Goal: Information Seeking & Learning: Learn about a topic

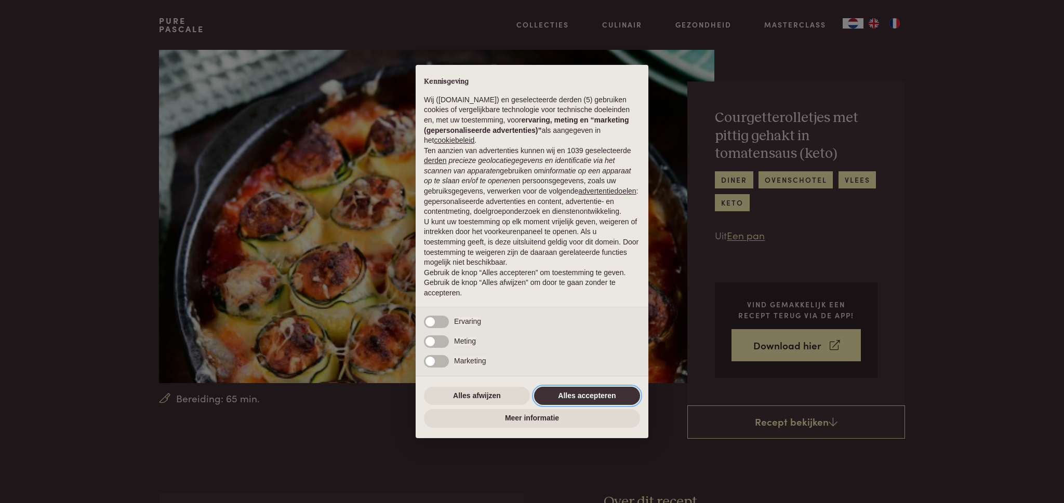
click at [586, 395] on button "Alles accepteren" at bounding box center [587, 396] width 106 height 19
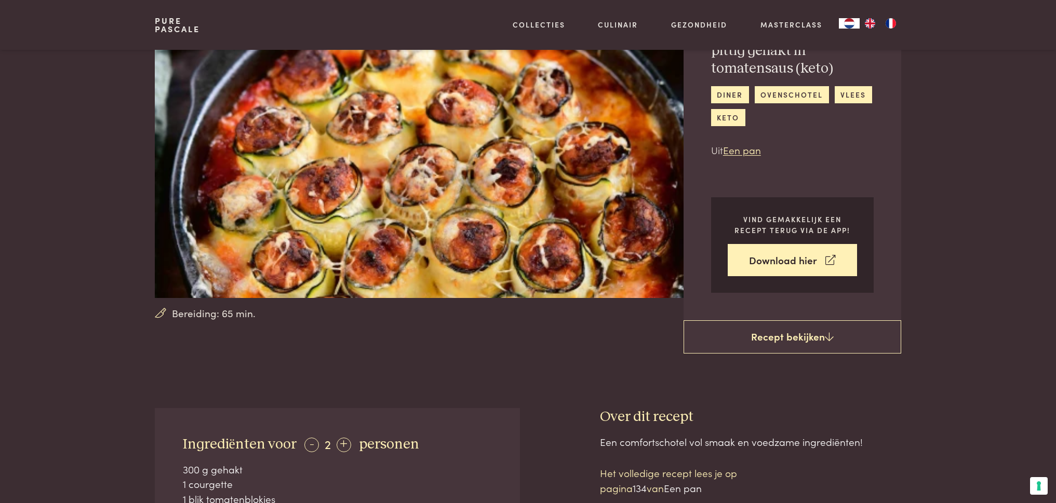
scroll to position [87, 0]
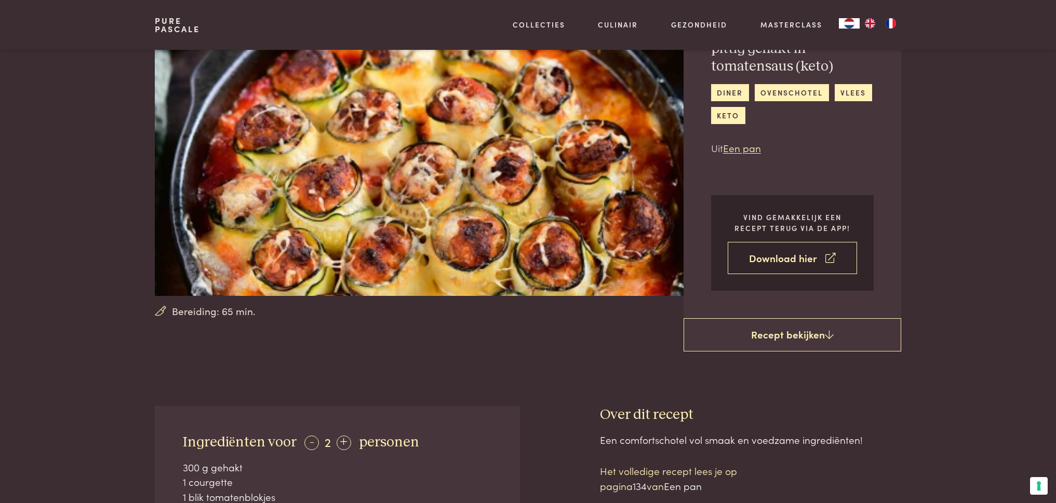
click at [834, 255] on icon at bounding box center [830, 258] width 10 height 15
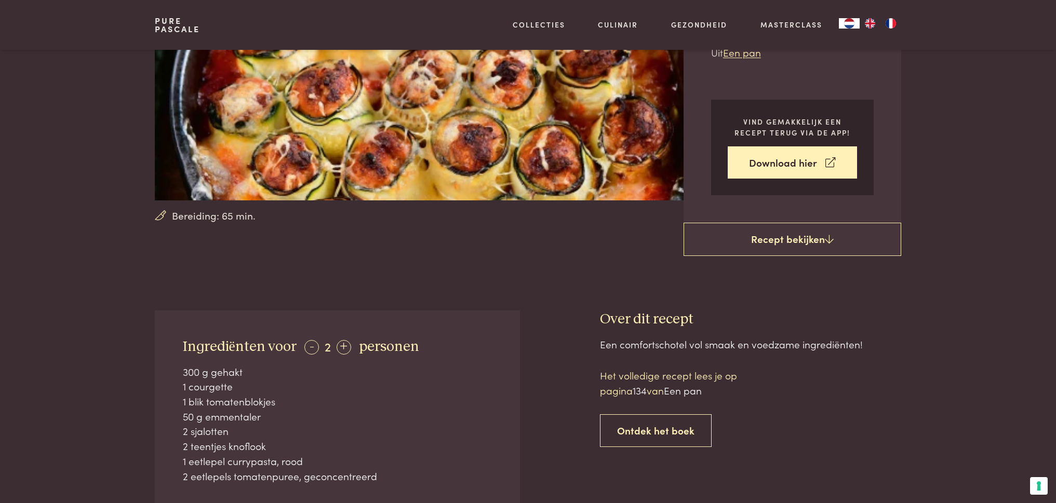
scroll to position [351, 0]
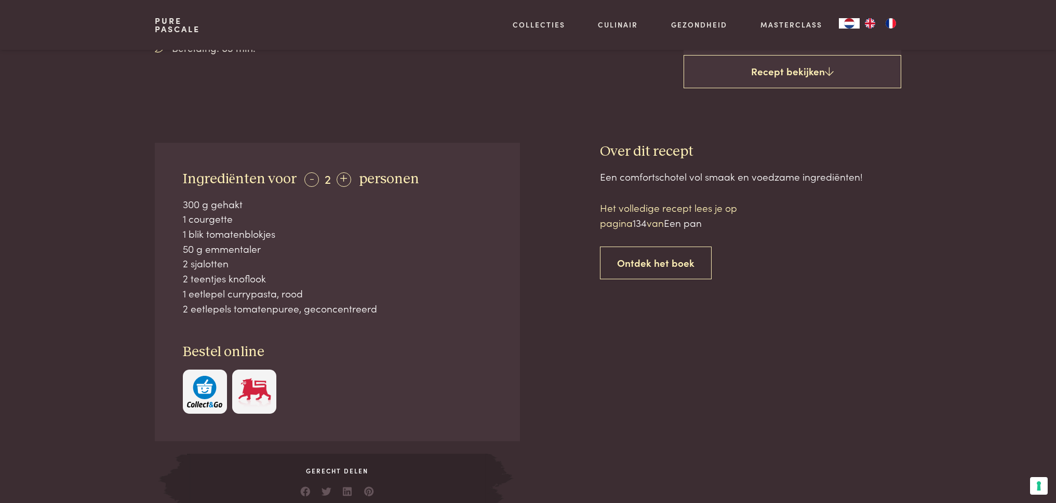
drag, startPoint x: 170, startPoint y: 171, endPoint x: 401, endPoint y: 301, distance: 264.2
click at [401, 301] on div "Ingrediënten voor - 2 + personen 300 g gehakt 1 courgette 1 blik tomatenblokjes…" at bounding box center [337, 292] width 365 height 299
copy div "Ingrediënten voor - 2 + personen 300 g gehakt 1 courgette 1 blik tomatenblokjes…"
click at [868, 273] on div "Een comfortschotel vol smaak en voedzame ingrediënten! Het volledige recept lee…" at bounding box center [750, 340] width 301 height 342
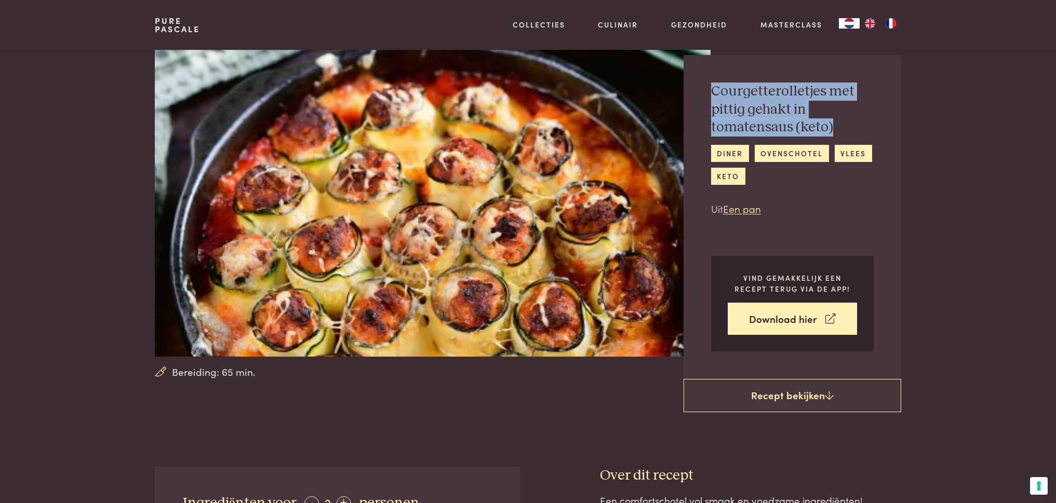
drag, startPoint x: 709, startPoint y: 90, endPoint x: 830, endPoint y: 125, distance: 125.9
click at [830, 125] on div "Courgetterolletjes met pittig gehakt in tomatensaus (keto) diner ovenschotel vl…" at bounding box center [793, 217] width 218 height 324
copy h2 "Courgetterolletjes met pittig gehakt in tomatensaus (keto)"
click at [895, 130] on div "Courgetterolletjes met pittig gehakt in tomatensaus (keto) diner ovenschotel vl…" at bounding box center [793, 217] width 218 height 324
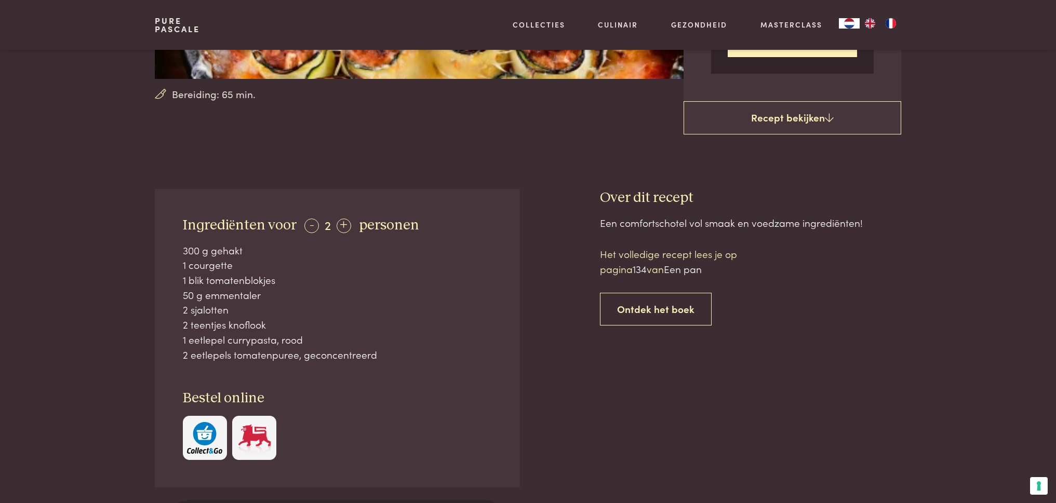
scroll to position [299, 0]
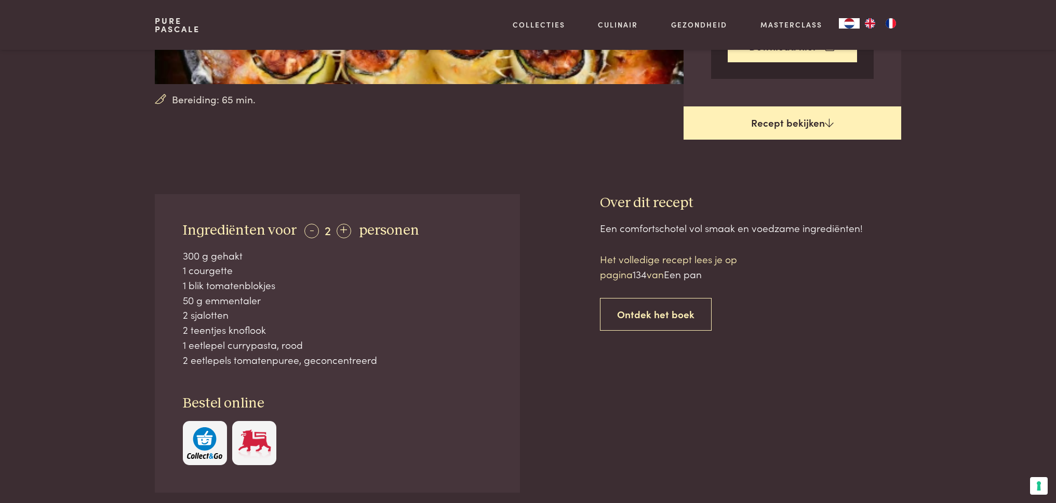
click at [822, 118] on link "Recept bekijken" at bounding box center [793, 122] width 218 height 33
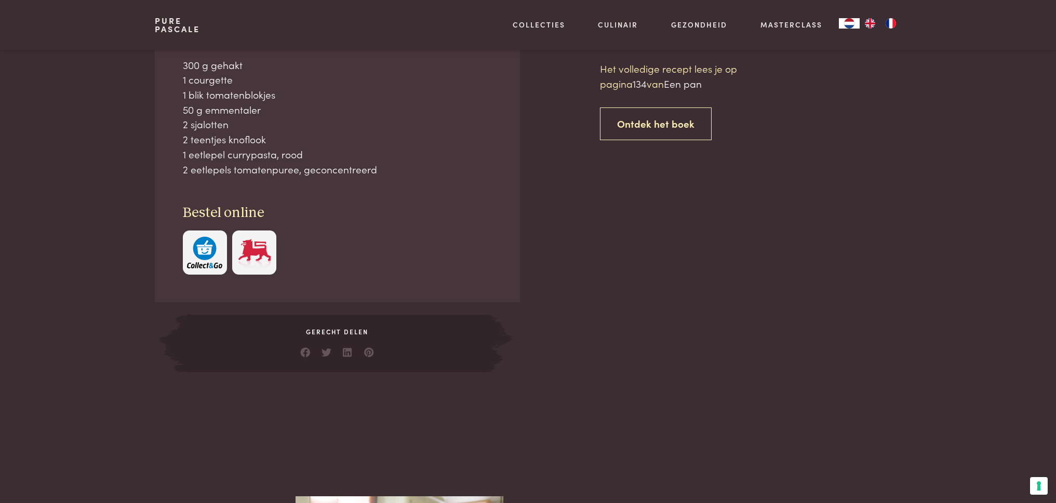
scroll to position [472, 0]
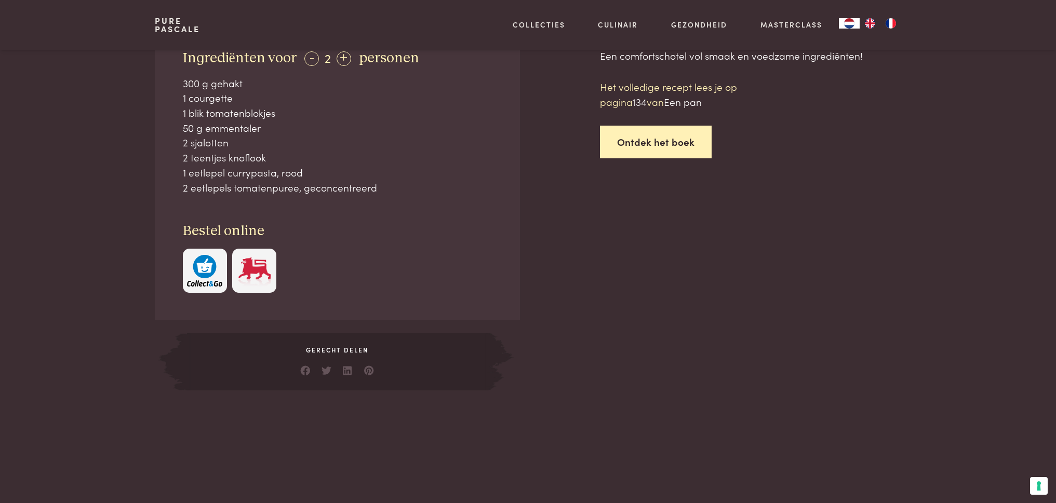
click at [655, 133] on link "Ontdek het boek" at bounding box center [656, 142] width 112 height 33
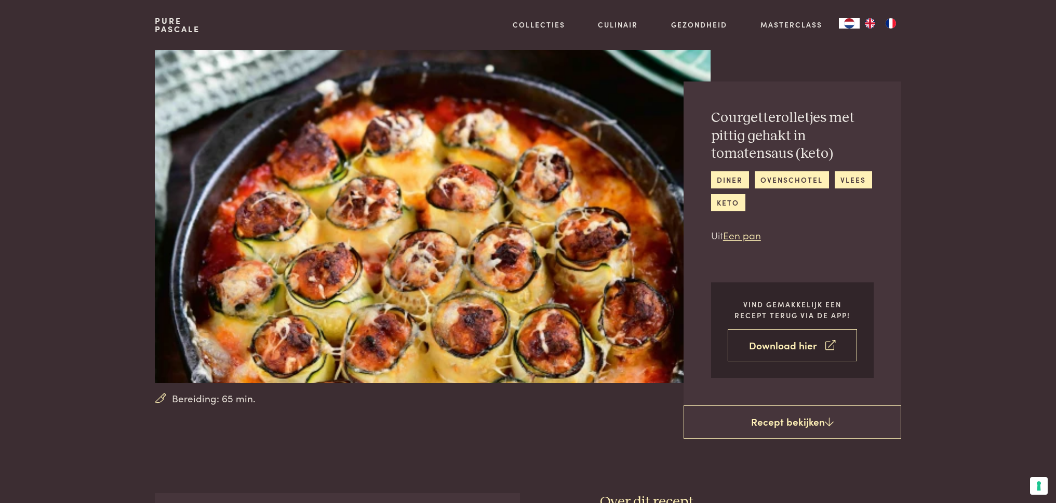
click at [837, 349] on link "Download hier" at bounding box center [792, 345] width 129 height 33
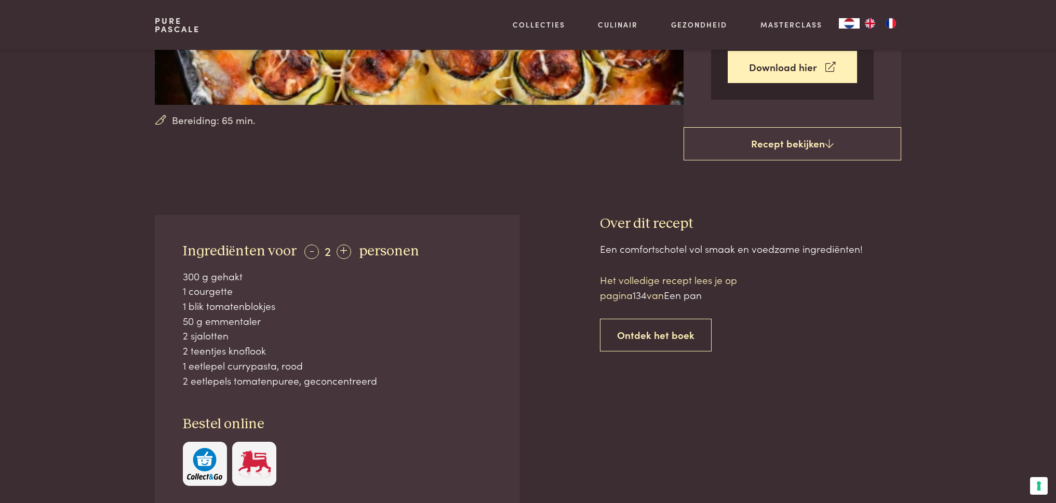
scroll to position [281, 0]
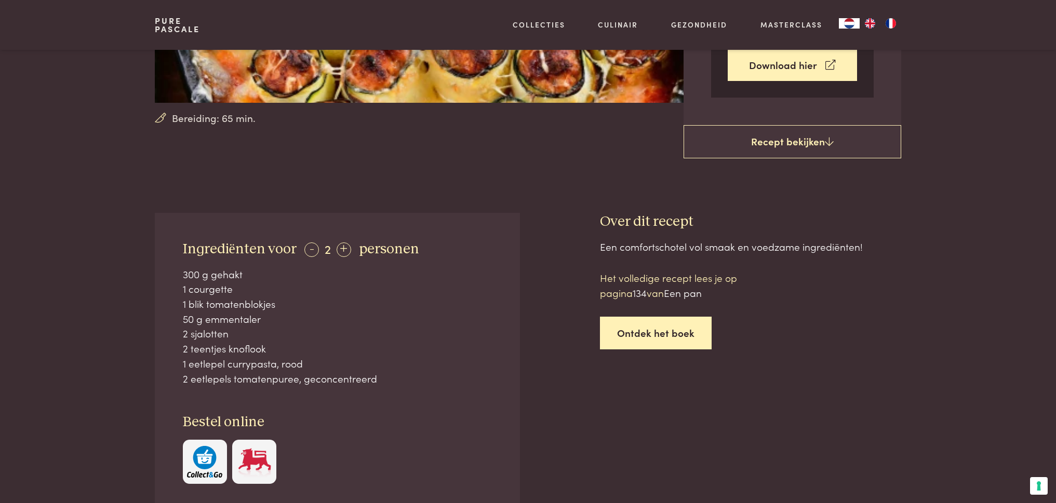
click at [661, 324] on link "Ontdek het boek" at bounding box center [656, 333] width 112 height 33
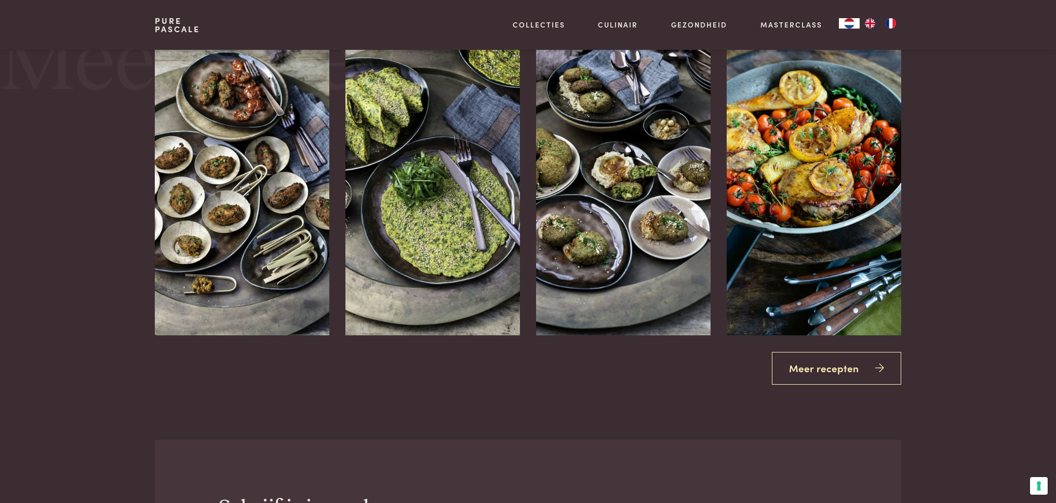
scroll to position [1587, 0]
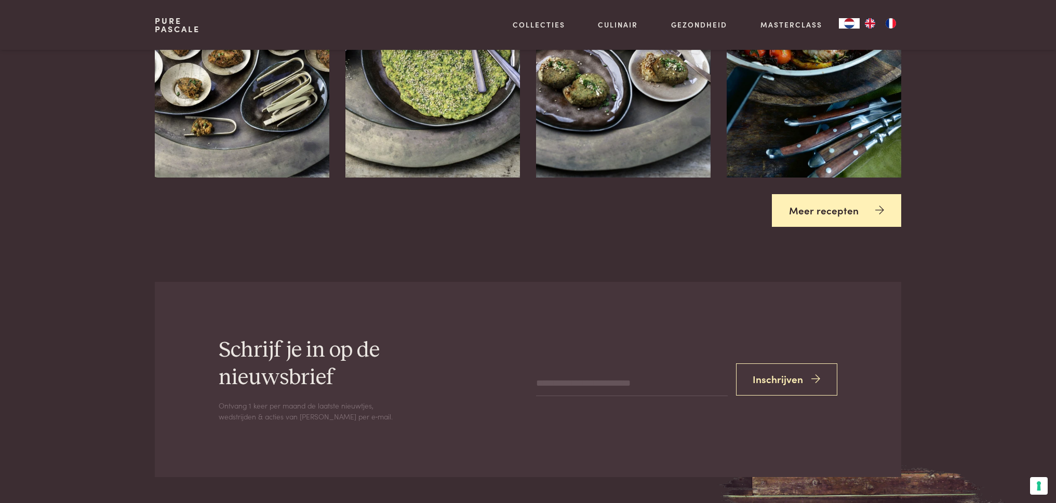
click at [863, 196] on link "Meer recepten" at bounding box center [836, 210] width 129 height 33
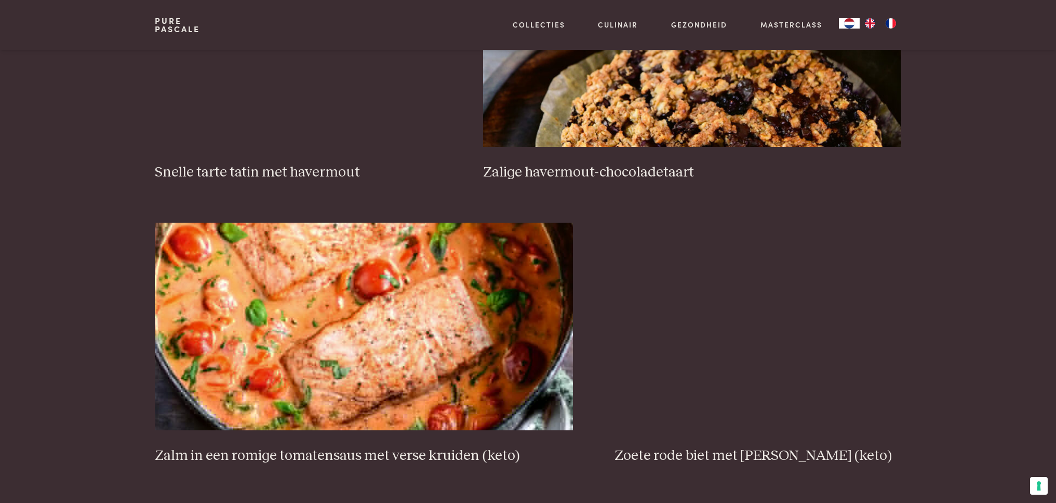
scroll to position [1705, 0]
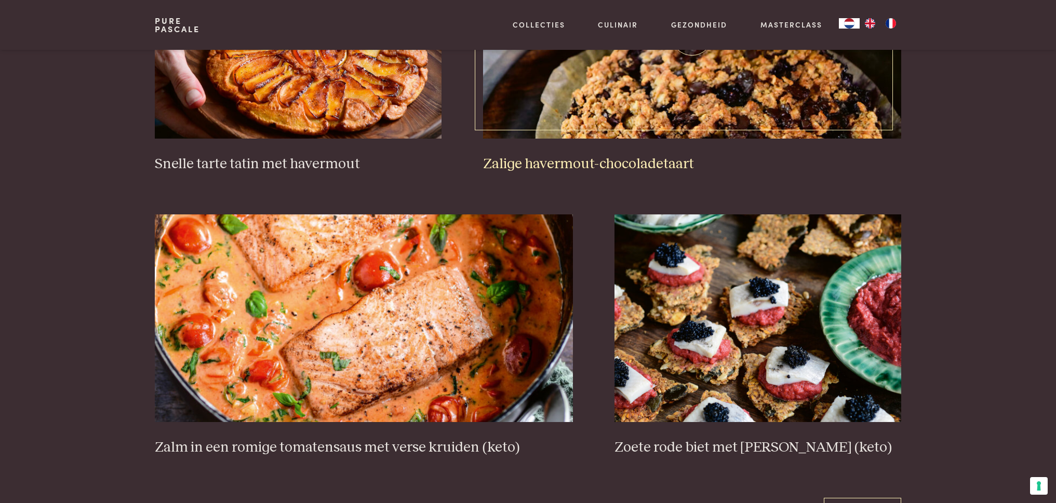
click at [632, 156] on h3 "Zalige havermout-chocoladetaart" at bounding box center [692, 164] width 418 height 18
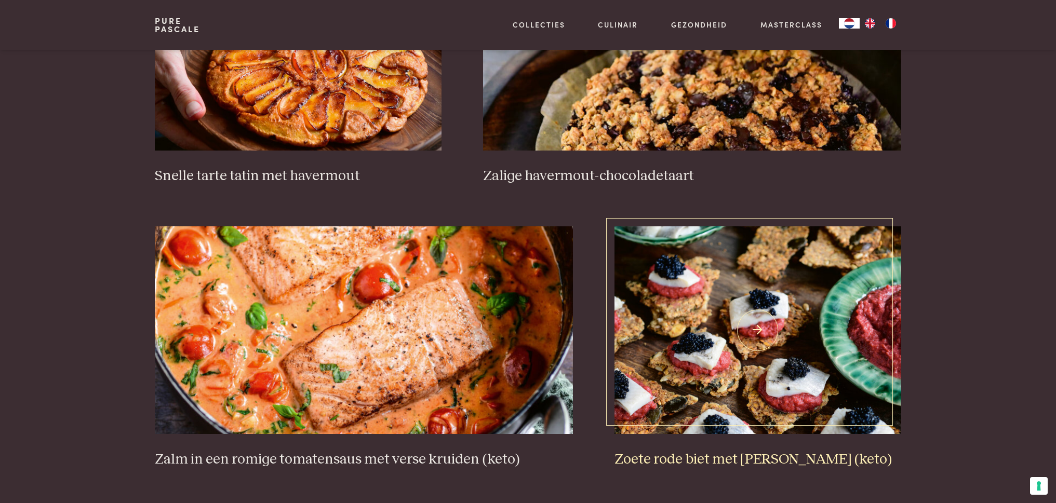
scroll to position [1677, 0]
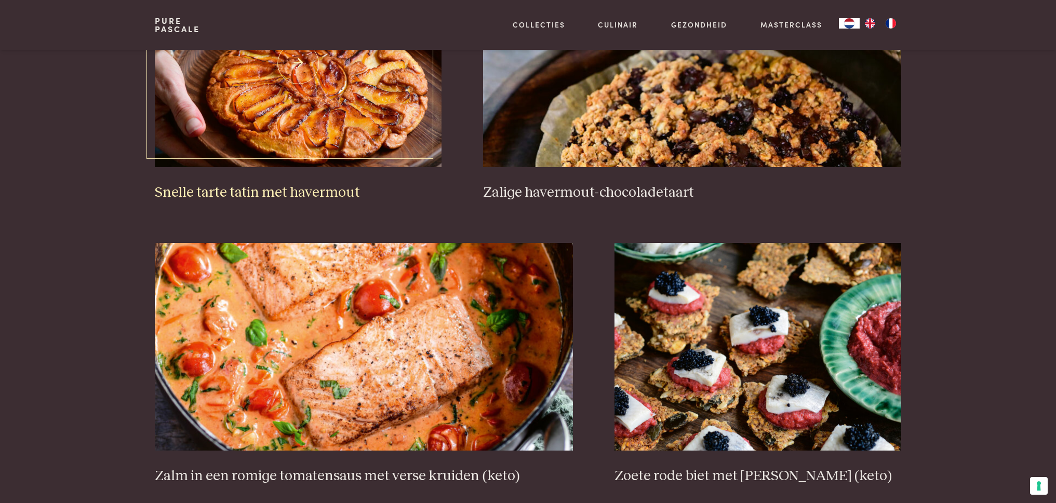
click at [259, 139] on img at bounding box center [298, 63] width 287 height 208
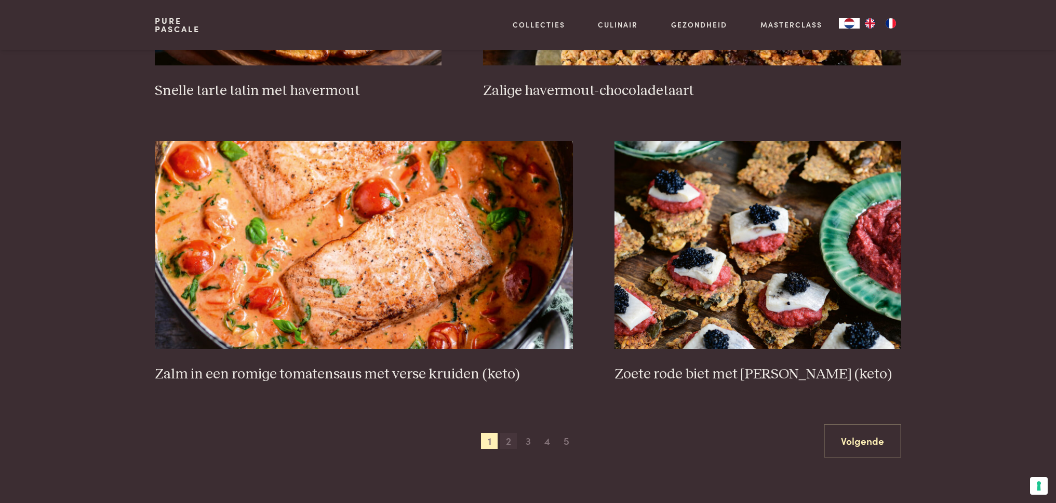
click at [511, 436] on span "2" at bounding box center [508, 441] width 17 height 17
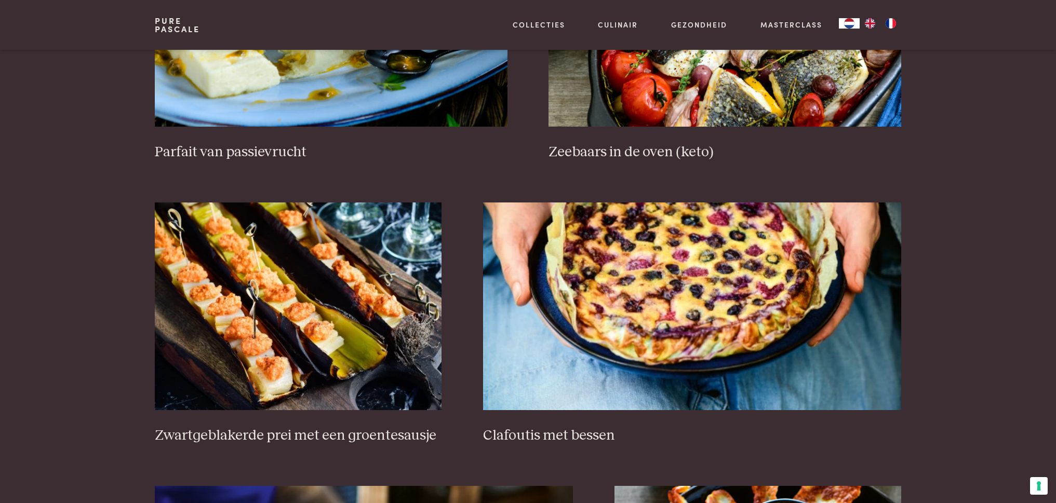
scroll to position [669, 0]
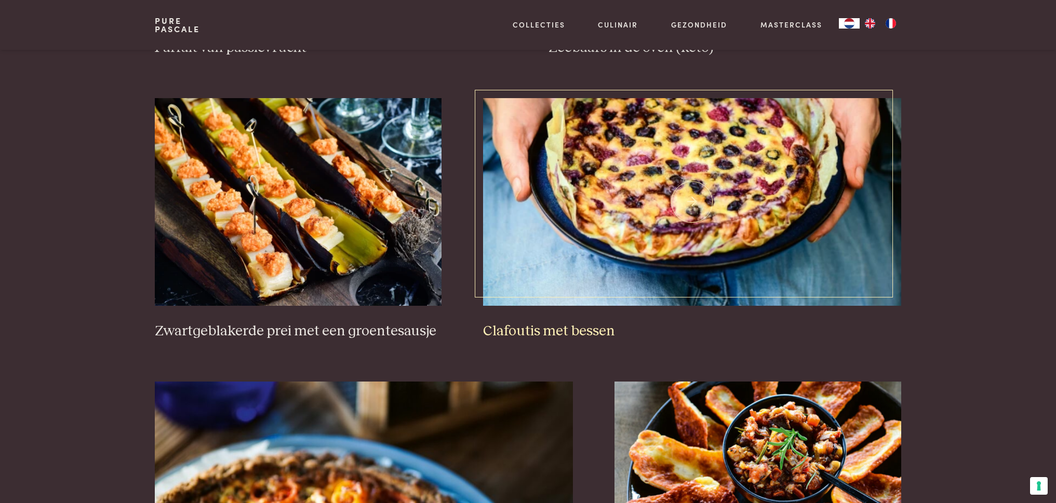
click at [710, 208] on img at bounding box center [692, 202] width 418 height 208
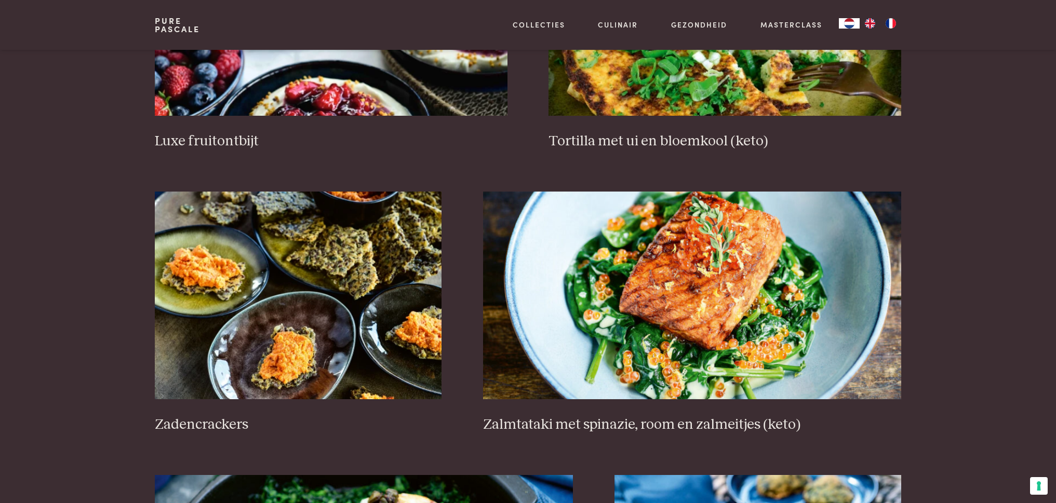
scroll to position [1466, 0]
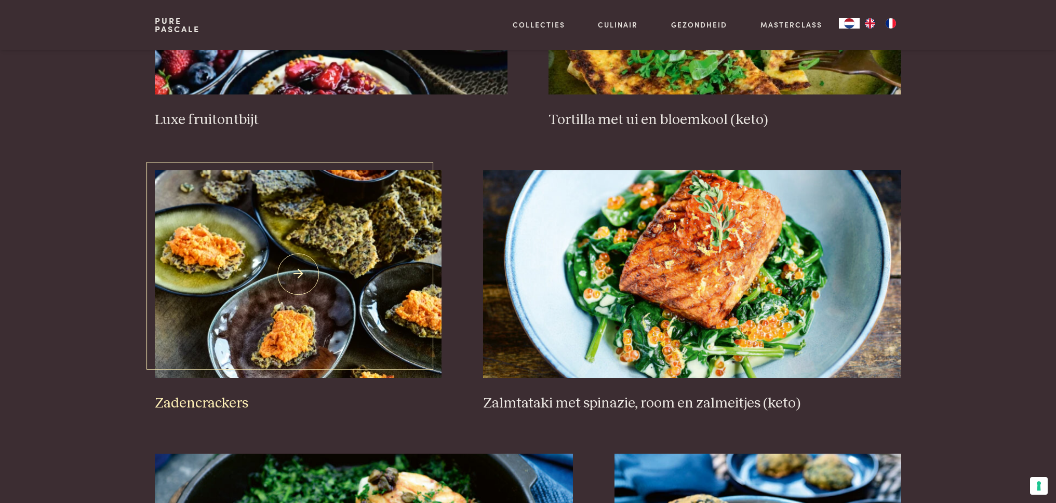
click at [312, 273] on img at bounding box center [298, 274] width 287 height 208
click at [297, 265] on img at bounding box center [298, 274] width 287 height 208
click at [362, 345] on img at bounding box center [298, 274] width 287 height 208
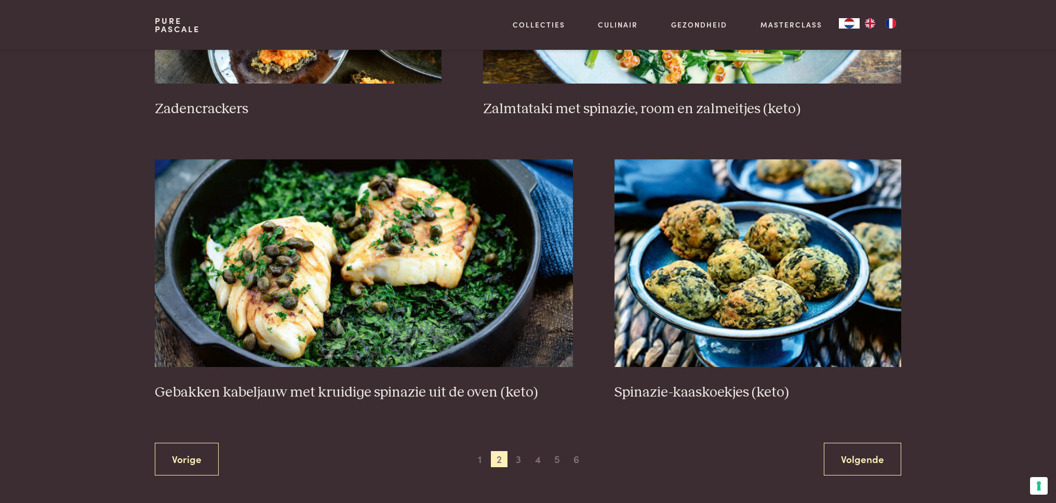
scroll to position [1772, 0]
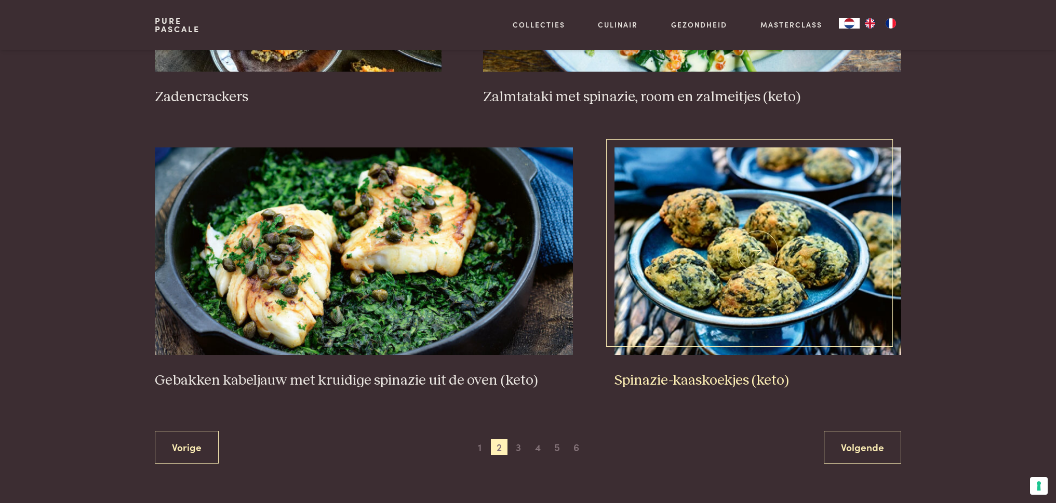
click at [821, 283] on img at bounding box center [758, 252] width 287 height 208
click at [519, 442] on span "3" at bounding box center [518, 447] width 17 height 17
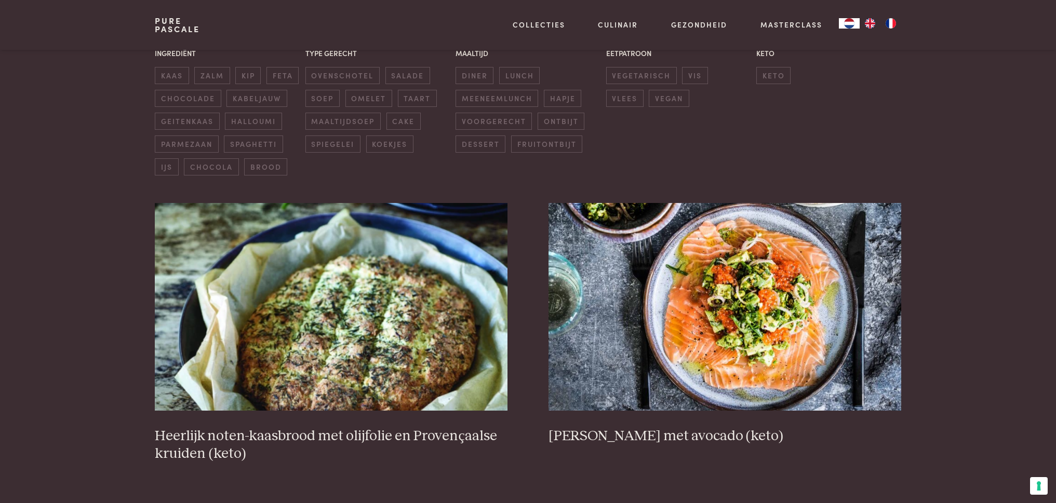
scroll to position [344, 0]
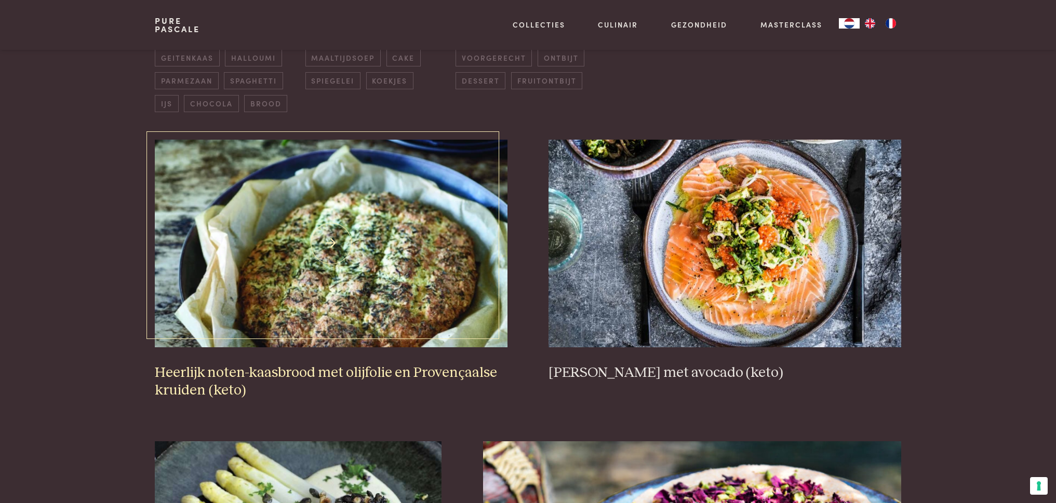
click at [328, 306] on img at bounding box center [331, 244] width 352 height 208
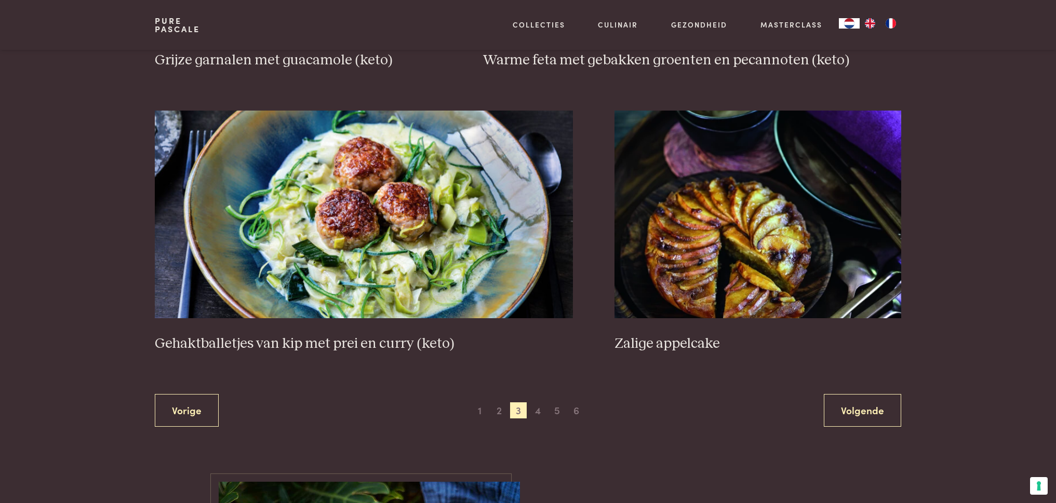
scroll to position [1859, 0]
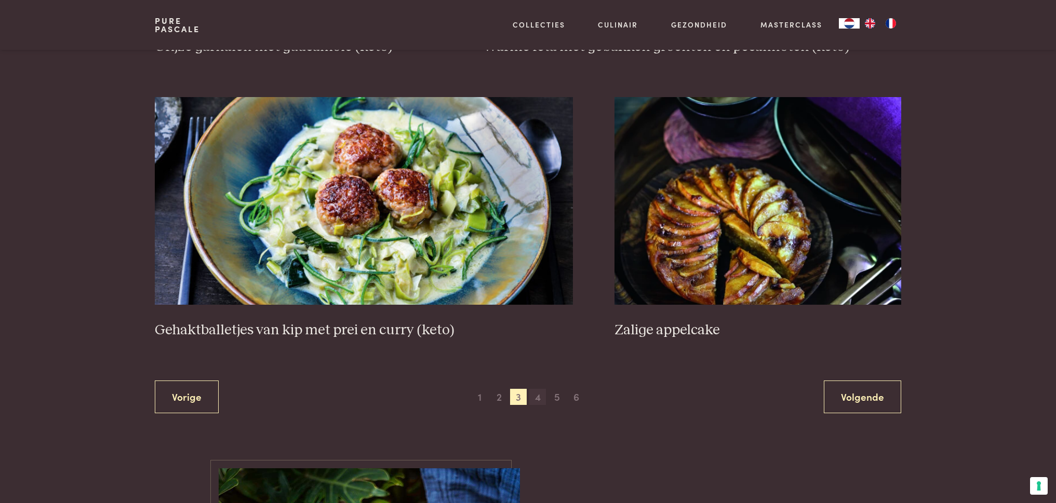
click at [543, 391] on span "4" at bounding box center [537, 397] width 17 height 17
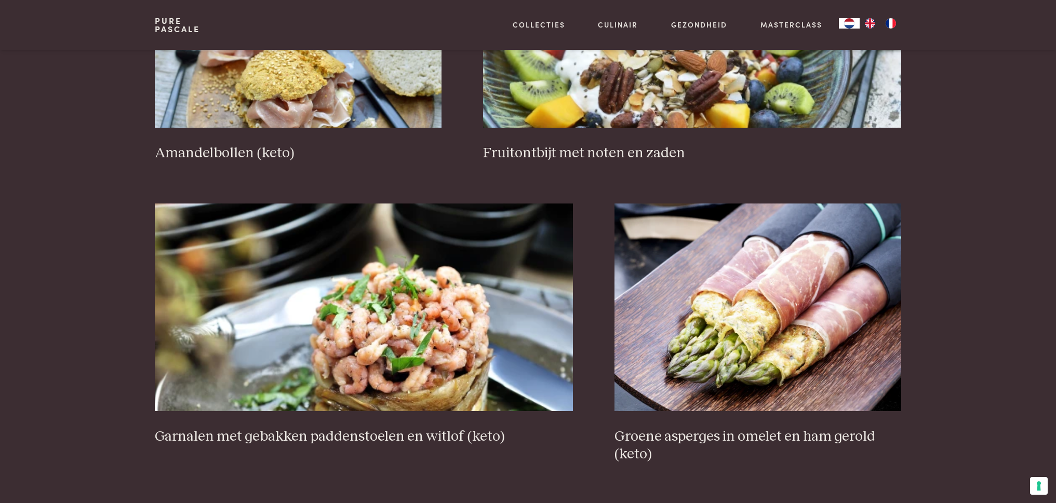
scroll to position [1863, 0]
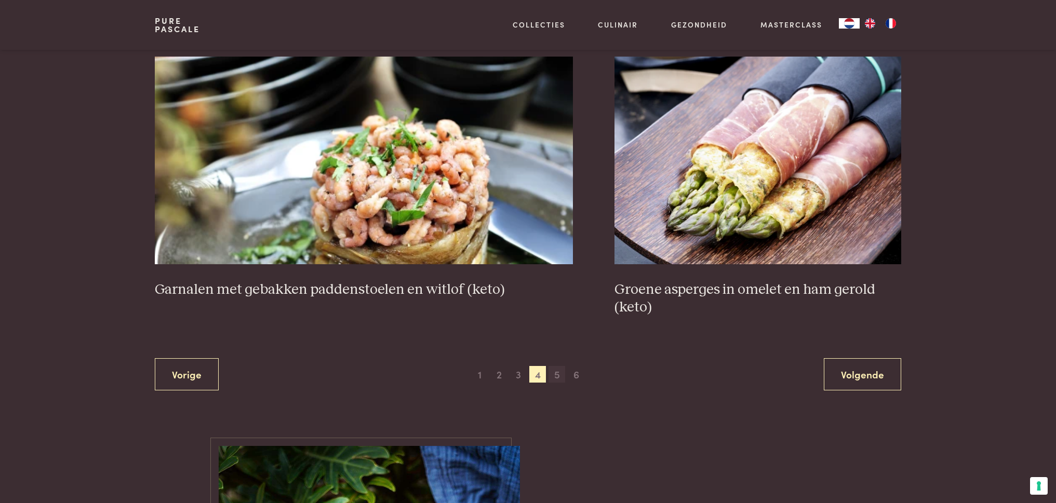
click at [554, 367] on span "5" at bounding box center [557, 374] width 17 height 17
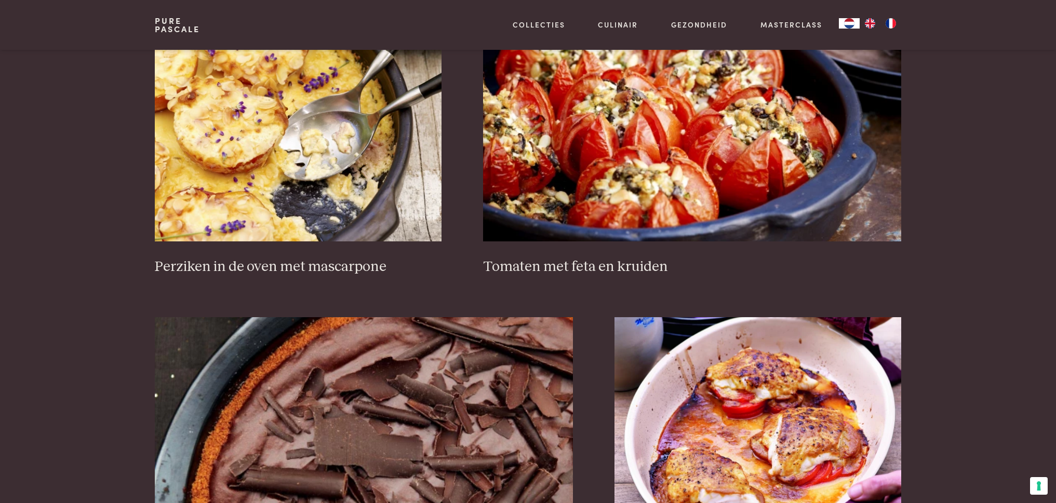
scroll to position [1752, 0]
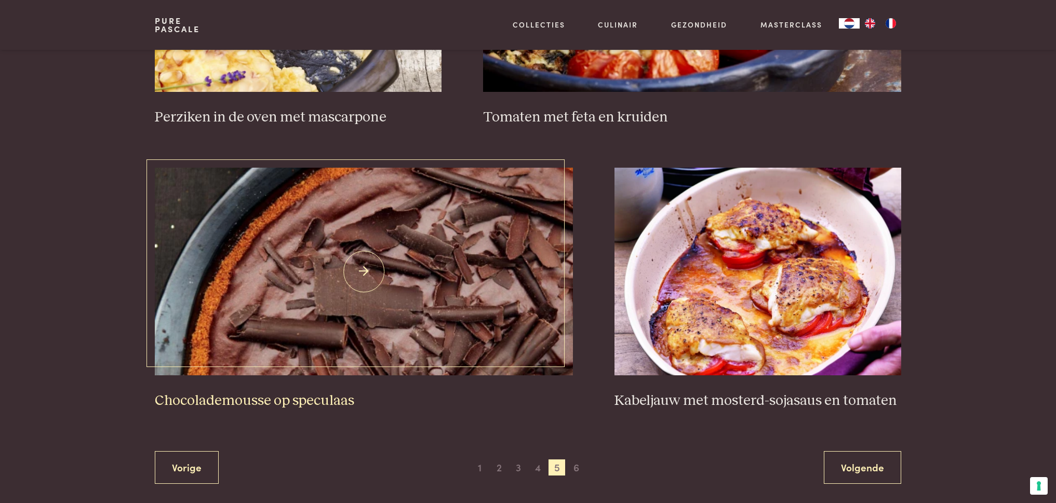
click at [354, 339] on img at bounding box center [364, 272] width 418 height 208
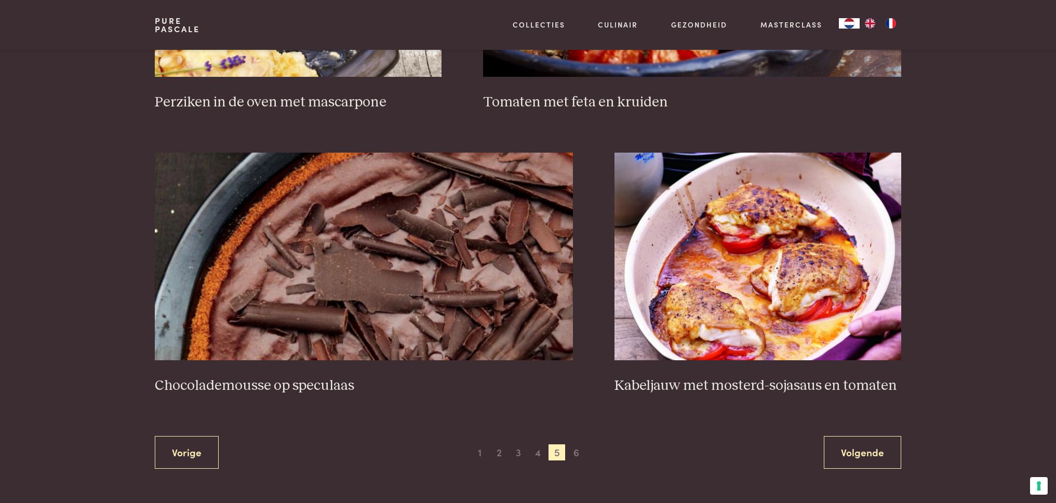
scroll to position [1807, 0]
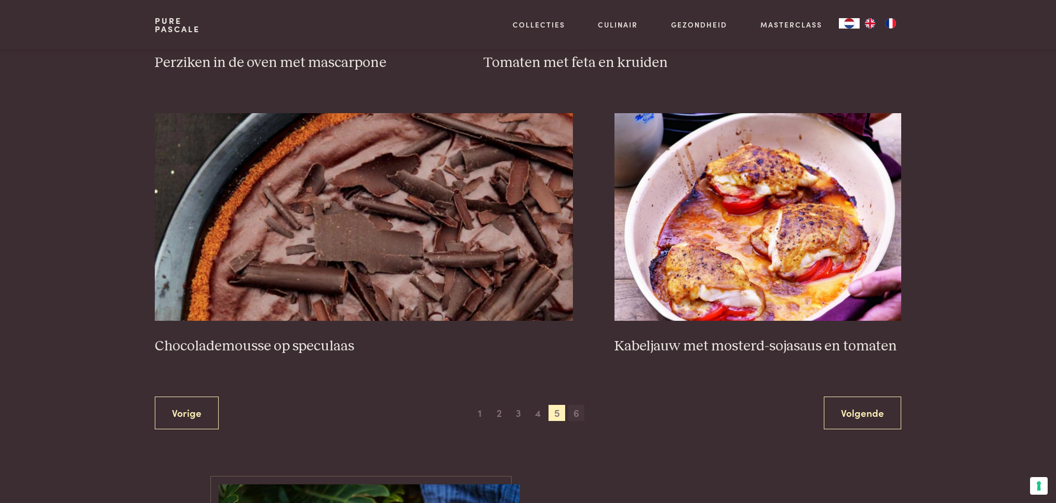
click at [580, 411] on span "6" at bounding box center [576, 413] width 17 height 17
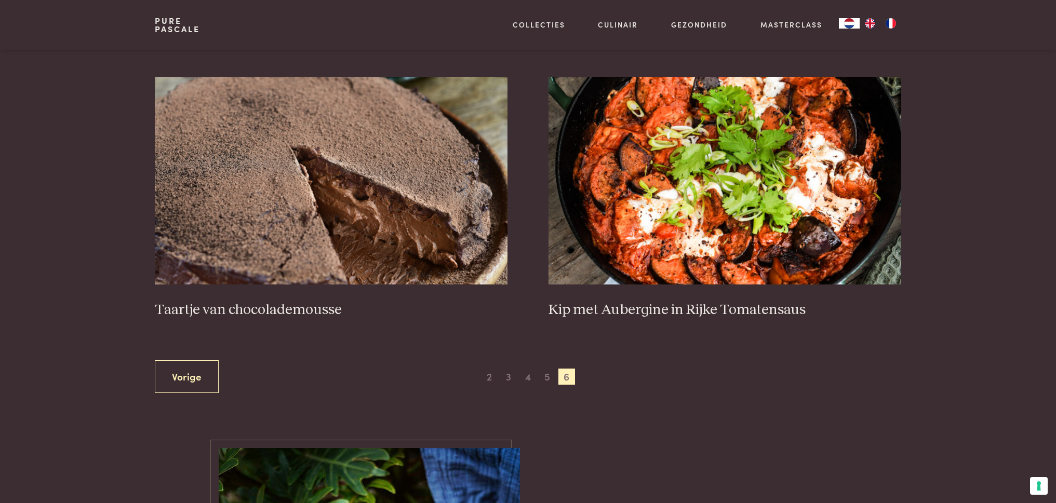
scroll to position [426, 0]
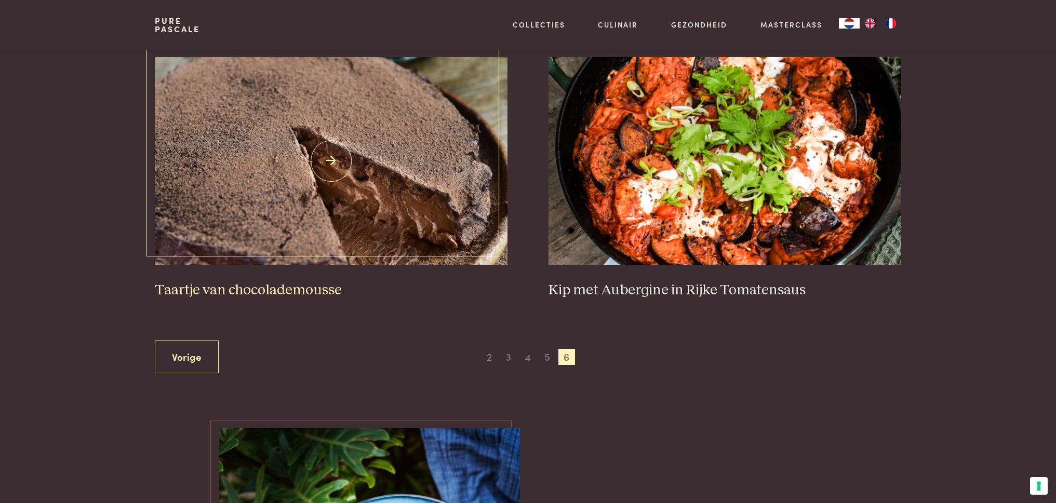
click at [332, 243] on img at bounding box center [331, 161] width 352 height 208
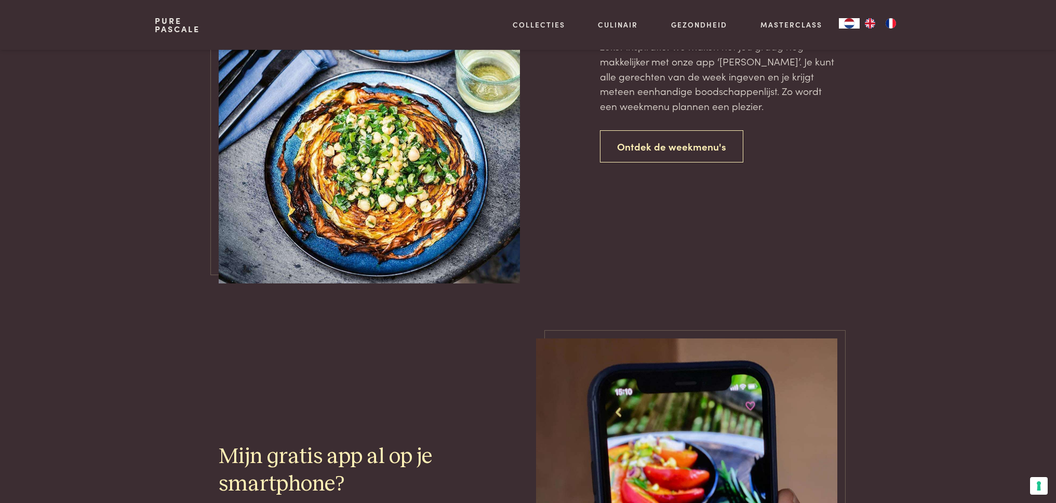
scroll to position [975, 0]
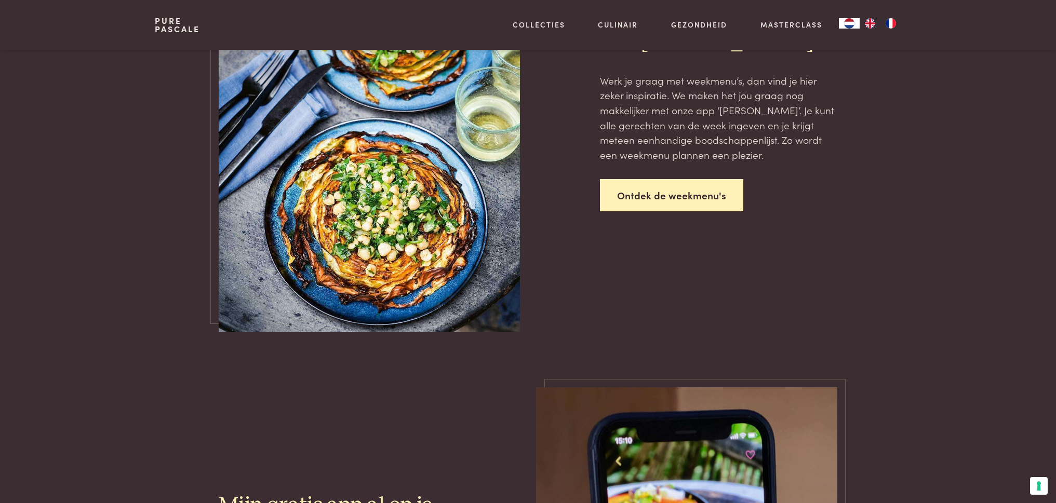
click at [710, 190] on link "Ontdek de weekmenu's" at bounding box center [671, 195] width 143 height 33
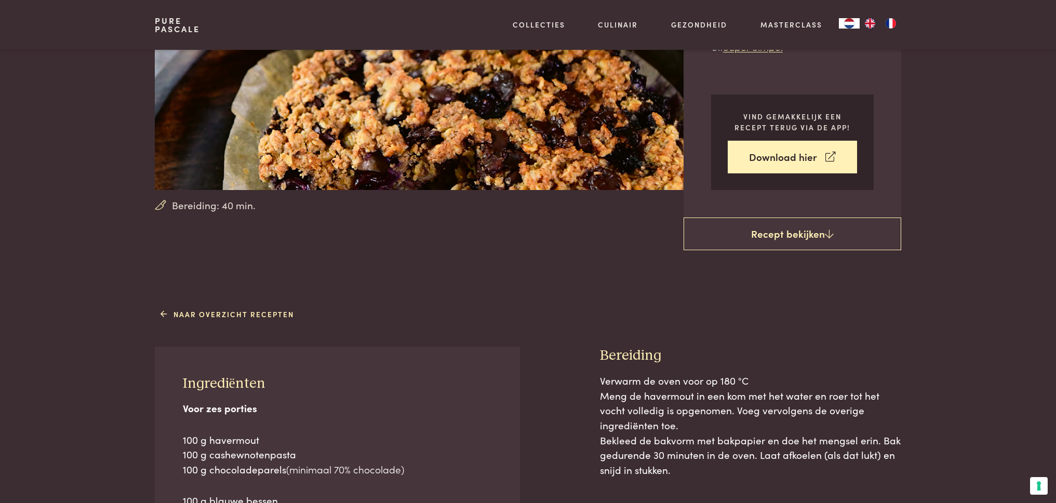
scroll to position [83, 0]
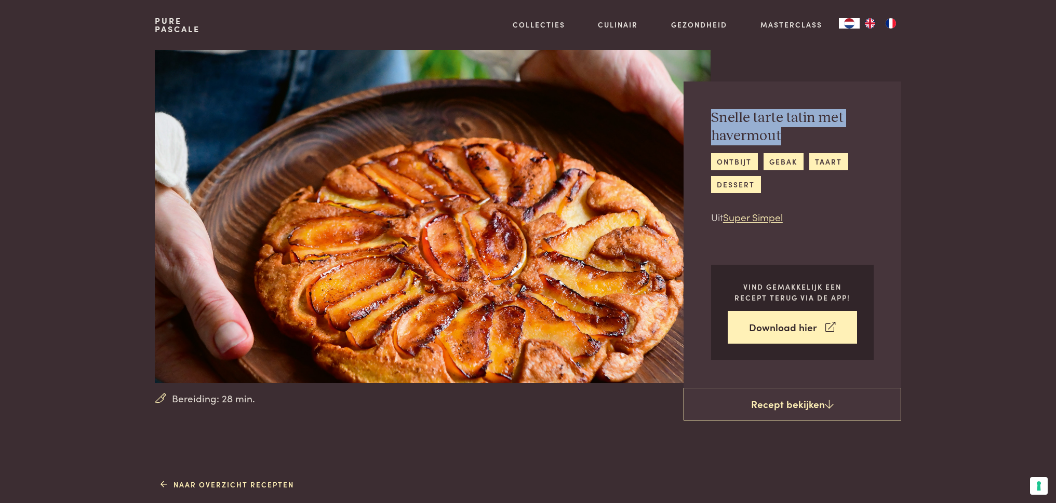
drag, startPoint x: 708, startPoint y: 115, endPoint x: 843, endPoint y: 133, distance: 136.8
click at [843, 133] on div "Snelle tarte tatin met havermout ontbijt gebak taart dessert Uit Super Simpel V…" at bounding box center [793, 235] width 218 height 306
copy h2 "Snelle tarte tatin met havermout"
click at [868, 167] on div "ontbijt gebak taart dessert" at bounding box center [792, 173] width 163 height 40
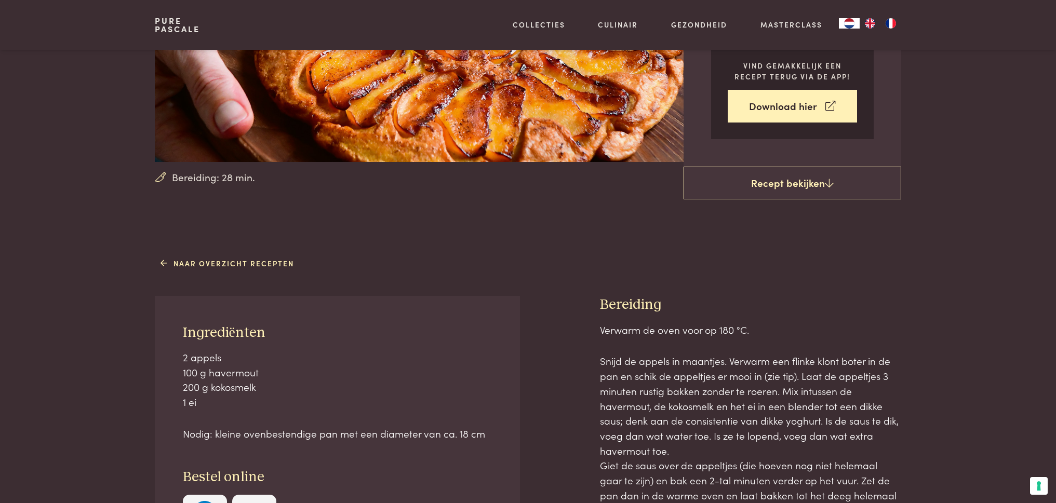
scroll to position [312, 0]
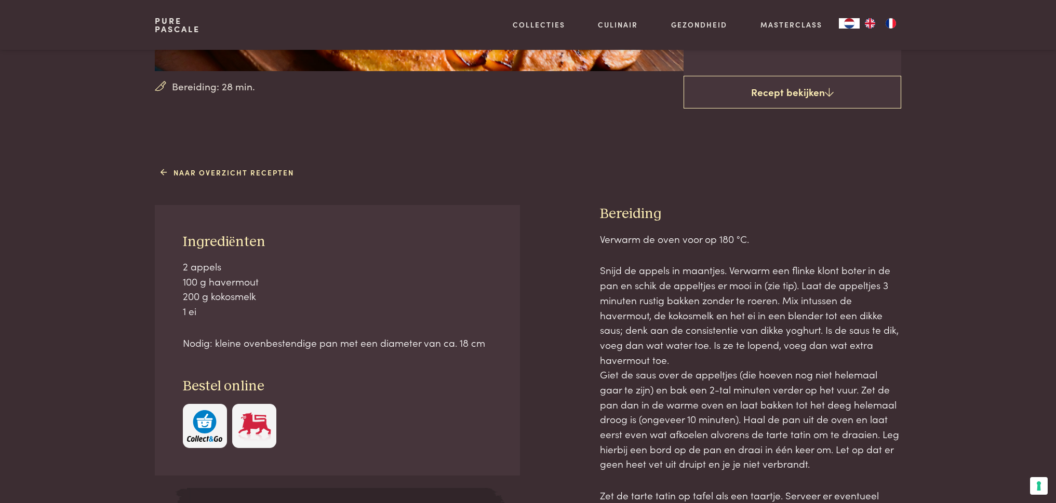
drag, startPoint x: 179, startPoint y: 235, endPoint x: 422, endPoint y: 359, distance: 272.3
click at [422, 359] on div "Ingrediënten 2 appels 100 g havermout 200 g kokosmelk 1 ei Nodig: kleine ovenbe…" at bounding box center [337, 340] width 365 height 271
copy div "Ingrediënten 2 appels 100 g havermout 200 g kokosmelk 1 ei Nodig: kleine ovenbe…"
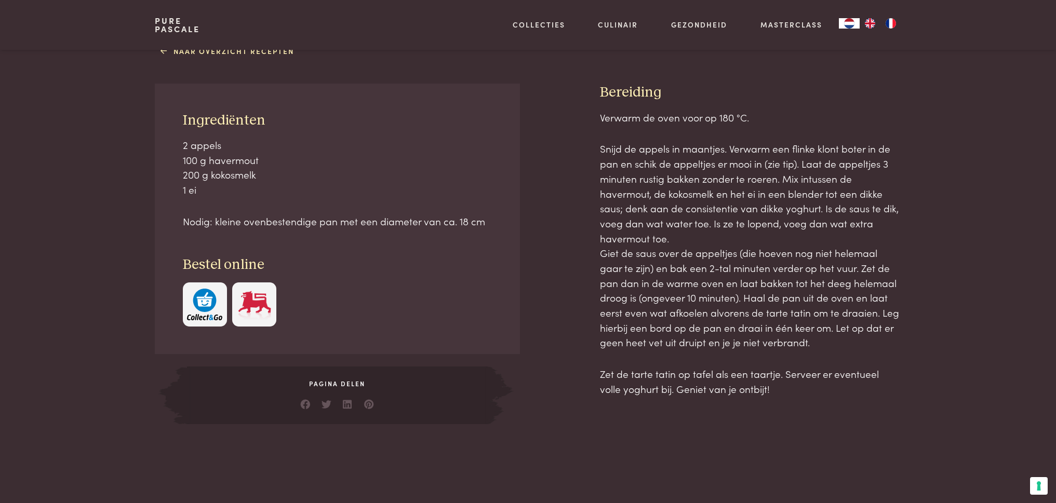
scroll to position [364, 0]
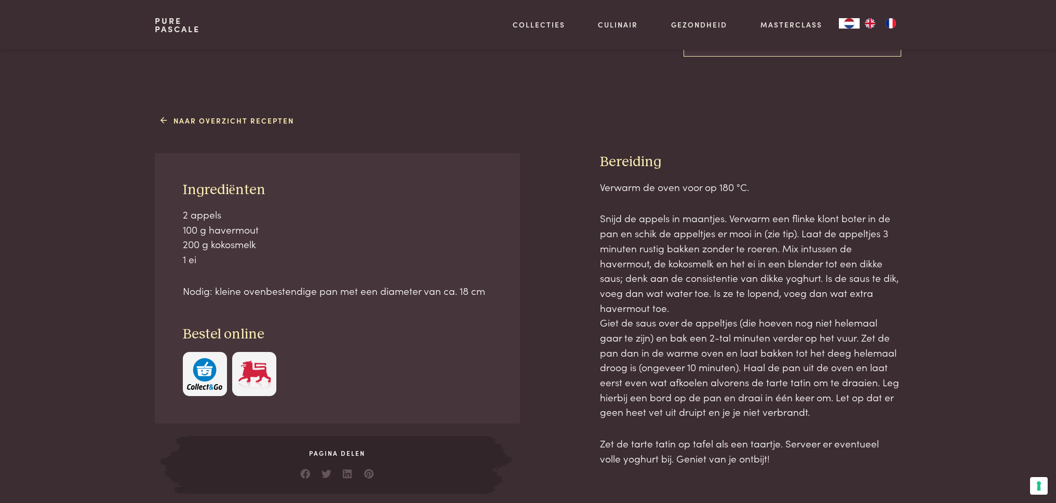
drag, startPoint x: 599, startPoint y: 155, endPoint x: 806, endPoint y: 446, distance: 357.6
click at [806, 446] on div "Ingrediënten 2 appels 100 g havermout 200 g kokosmelk 1 ei Nodig: kleine ovenbe…" at bounding box center [528, 323] width 746 height 340
copy div "Bereiding Verwarm de oven voor op 180 °C. Snijd de appels in maantjes. Verwarm …"
click at [946, 298] on div "Naar overzicht recepten Ingrediënten 2 appels 100 g havermout 200 g kokosmelk 1…" at bounding box center [528, 303] width 1056 height 382
click at [836, 248] on p "Snijd de appels in maantjes. Verwarm een flinke klont boter in de pan en schik …" at bounding box center [750, 315] width 301 height 209
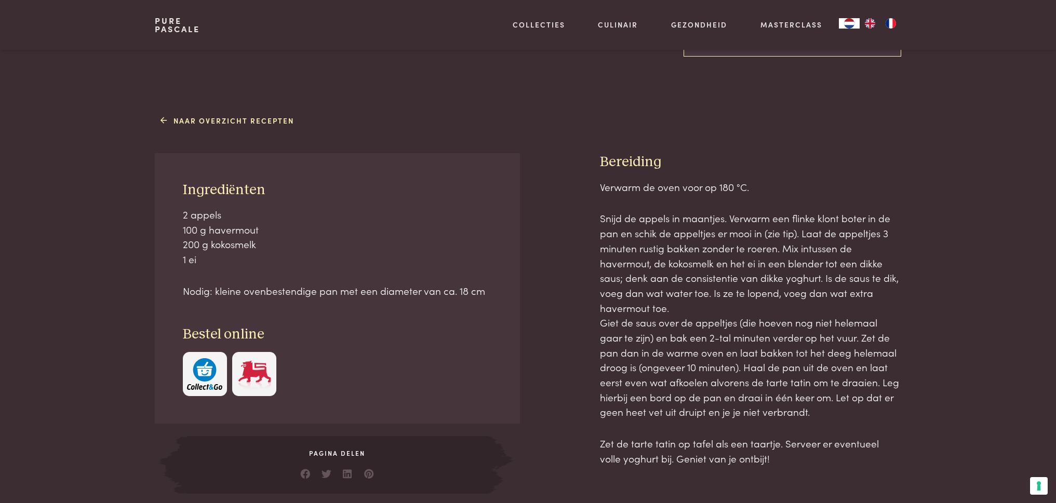
drag, startPoint x: 603, startPoint y: 158, endPoint x: 877, endPoint y: 446, distance: 397.2
click at [877, 446] on div "Ingrediënten 2 appels 100 g havermout 200 g kokosmelk 1 ei Nodig: kleine ovenbe…" at bounding box center [528, 323] width 746 height 340
click at [1005, 231] on div "Naar overzicht recepten Ingrediënten 2 appels 100 g havermout 200 g kokosmelk 1…" at bounding box center [528, 303] width 1056 height 382
click at [856, 242] on p "Snijd de appels in maantjes. Verwarm een flinke klont boter in de pan en schik …" at bounding box center [750, 315] width 301 height 209
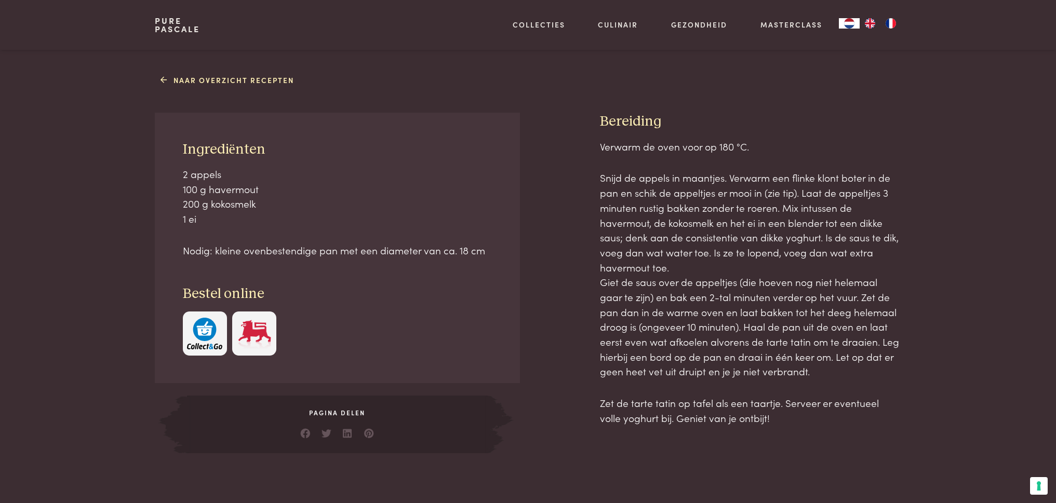
scroll to position [349, 0]
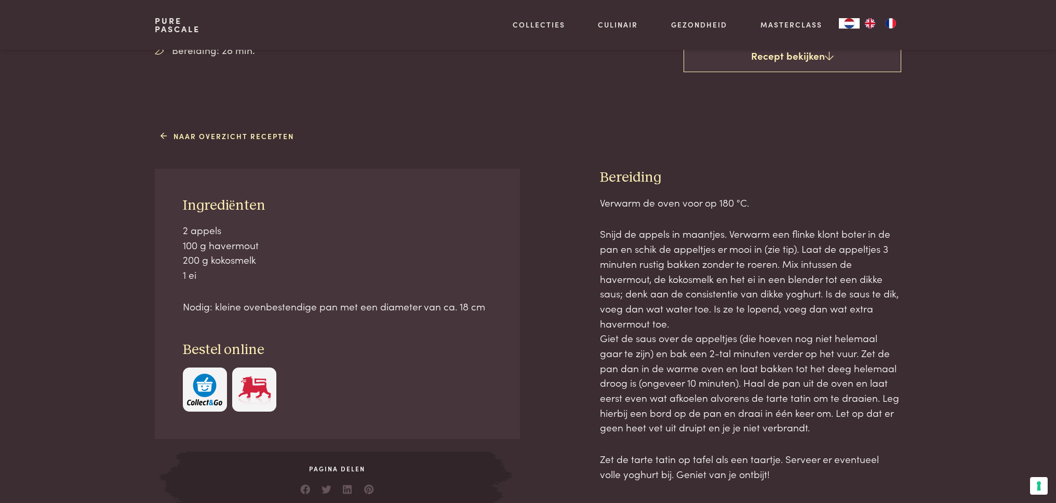
click at [570, 305] on div at bounding box center [559, 339] width 47 height 340
click at [565, 185] on div at bounding box center [559, 339] width 47 height 340
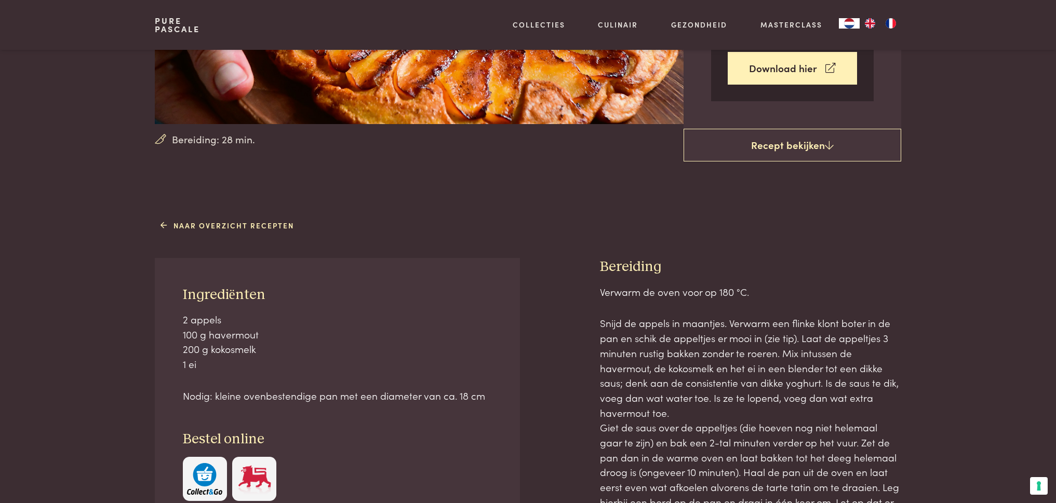
click at [908, 244] on div "Naar overzicht recepten Ingrediënten 2 appels 100 g havermout 200 g kokosmelk 1…" at bounding box center [528, 408] width 779 height 382
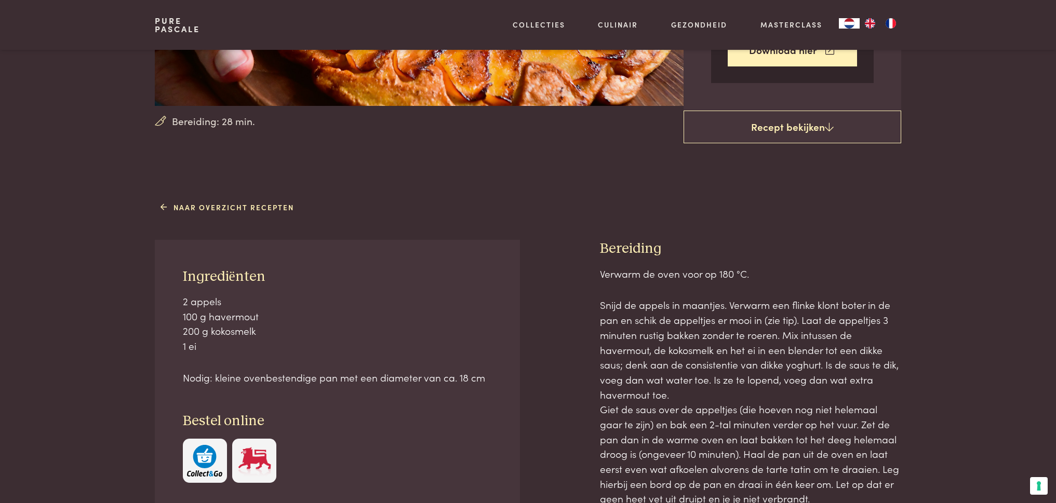
scroll to position [346, 0]
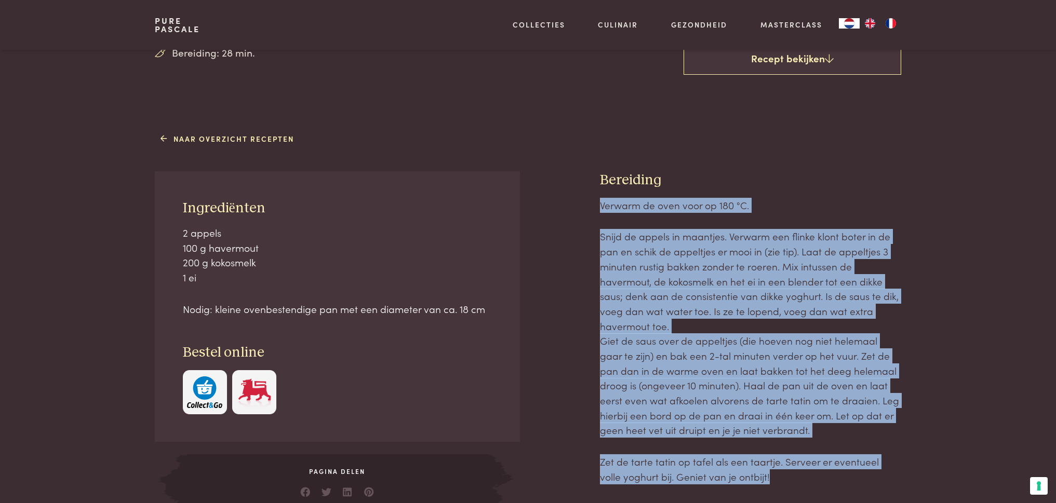
drag, startPoint x: 598, startPoint y: 201, endPoint x: 852, endPoint y: 463, distance: 365.5
click at [852, 463] on div "Ingrediënten 2 appels 100 g havermout 200 g kokosmelk 1 ei Nodig: kleine ovenbe…" at bounding box center [528, 341] width 746 height 340
copy div "Verwarm de oven voor op 180 °C. Snijd de appels in maantjes. Verwarm een flinke…"
click at [852, 419] on p "Snijd de appels in maantjes. Verwarm een flinke klont boter in de pan en schik …" at bounding box center [750, 333] width 301 height 209
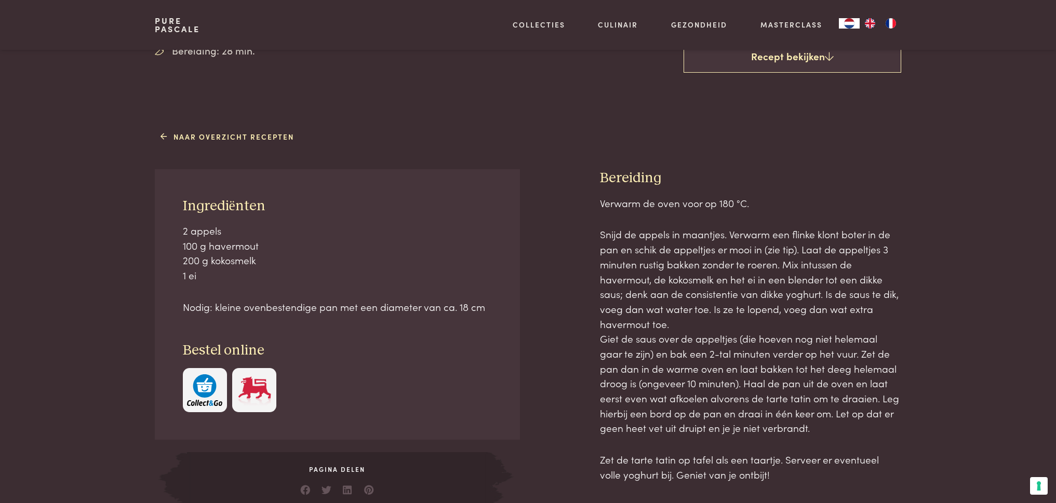
scroll to position [350, 0]
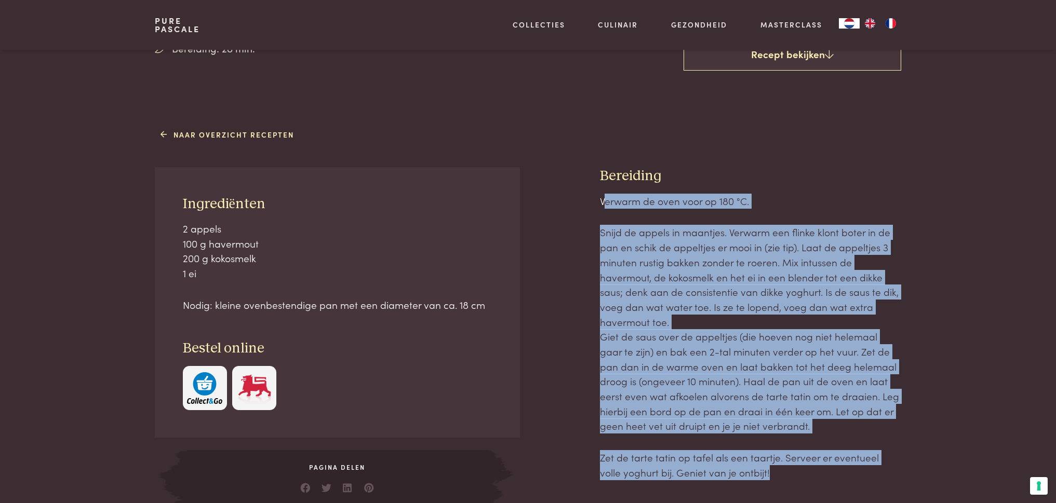
drag, startPoint x: 605, startPoint y: 197, endPoint x: 862, endPoint y: 469, distance: 373.7
click at [862, 469] on div "Verwarm de oven voor op 180 °C. Snijd de appels in maantjes. Verwarm een flinke…" at bounding box center [750, 337] width 301 height 286
copy div "erwarm de oven voor op 180 °C. Snijd de appels in maantjes. Verwarm een flinke …"
click at [977, 294] on div "Naar overzicht recepten Ingrediënten 2 appels 100 g havermout 200 g kokosmelk 1…" at bounding box center [528, 317] width 1056 height 382
drag, startPoint x: 887, startPoint y: 318, endPoint x: 904, endPoint y: 311, distance: 18.1
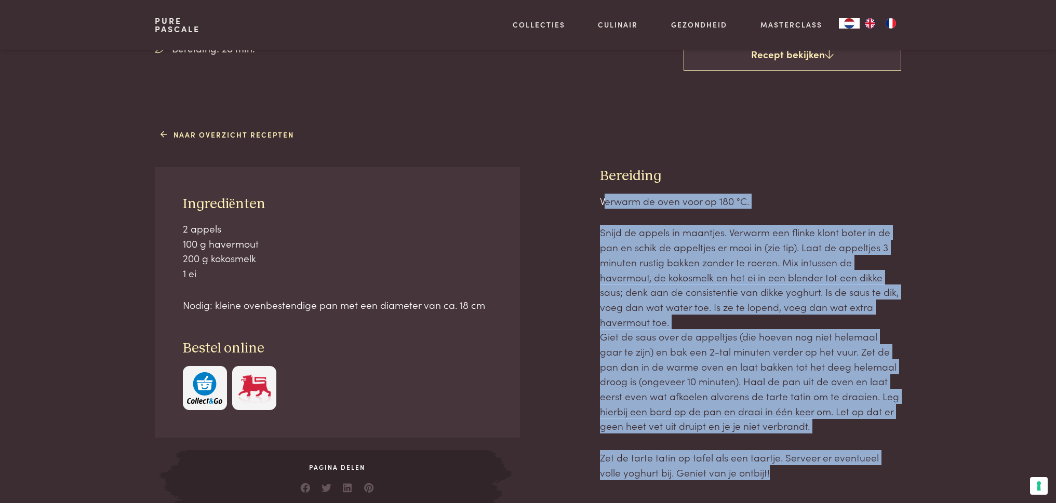
click at [888, 318] on p "Snijd de appels in maantjes. Verwarm een flinke klont boter in de pan en schik …" at bounding box center [750, 329] width 301 height 209
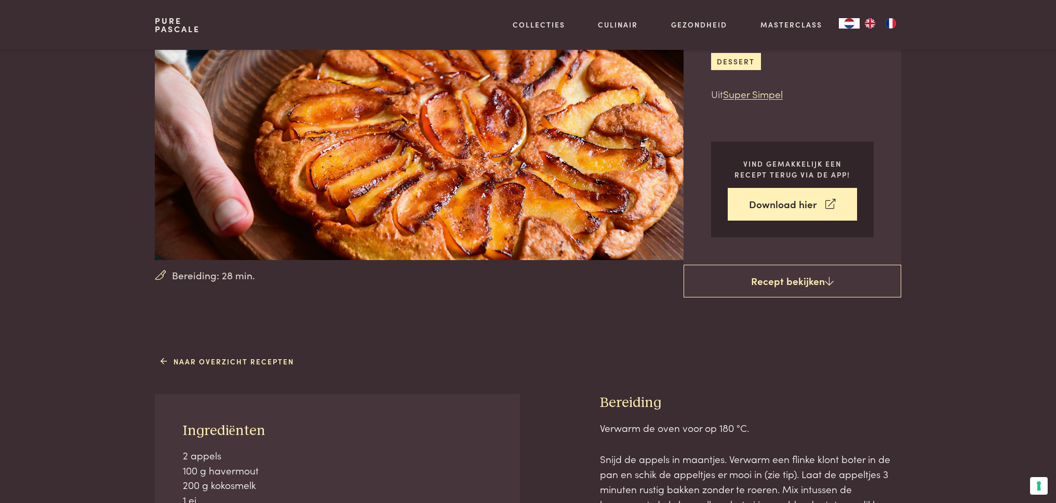
scroll to position [0, 0]
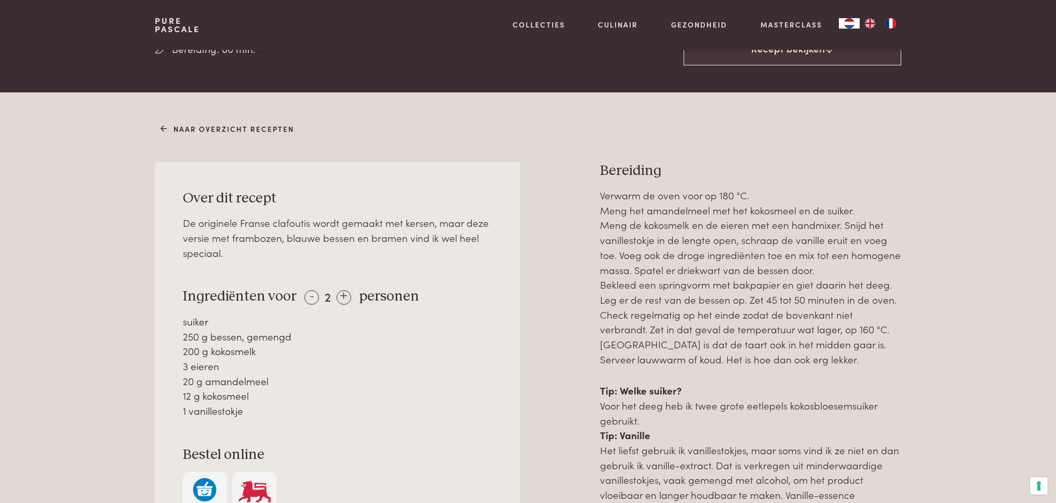
scroll to position [368, 0]
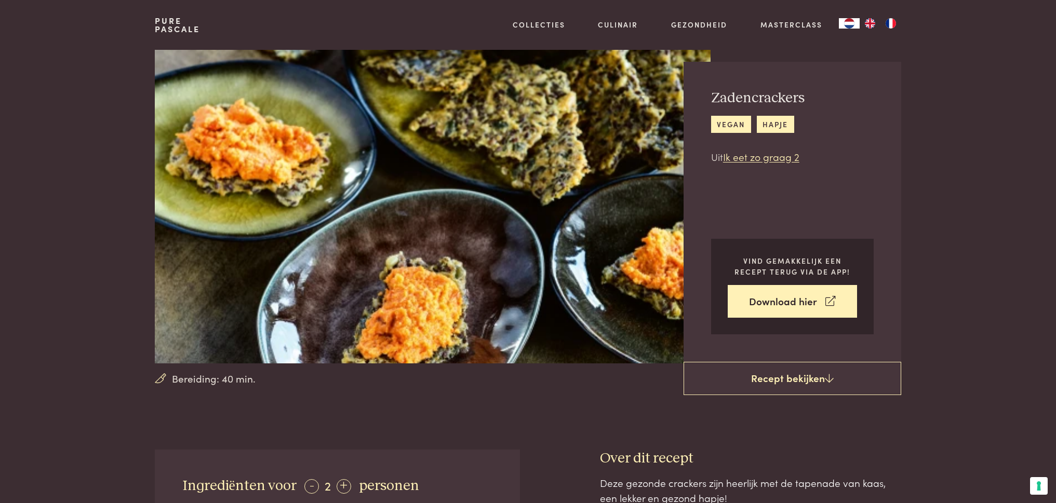
scroll to position [103, 0]
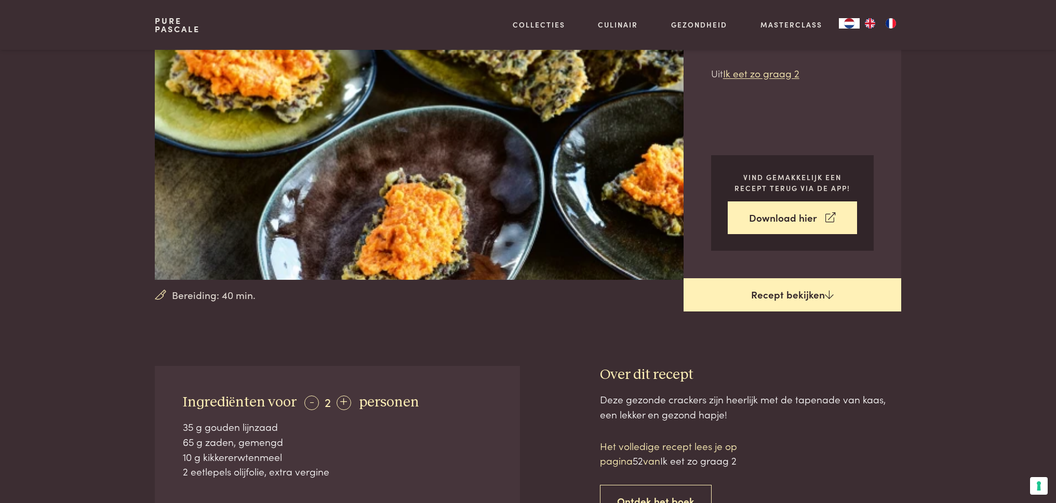
click at [820, 298] on link "Recept bekijken" at bounding box center [793, 294] width 218 height 33
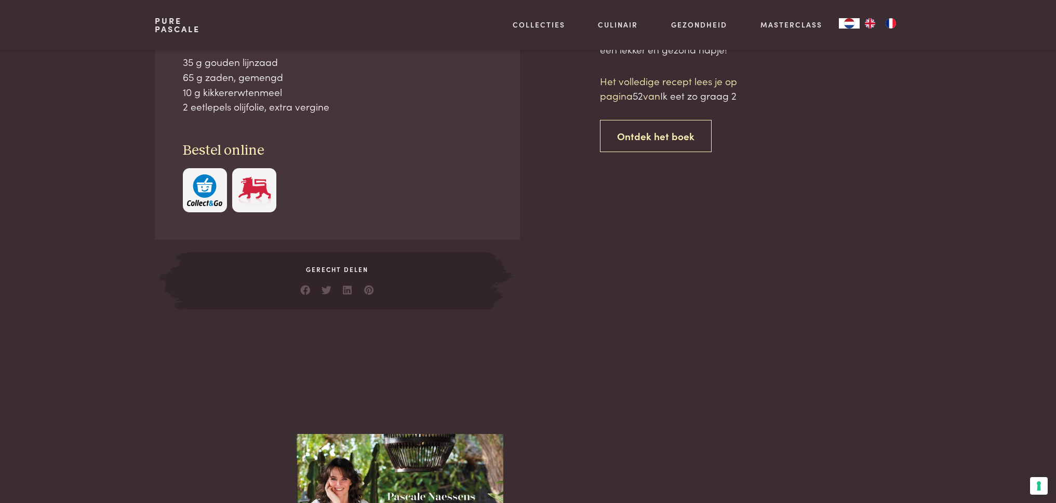
scroll to position [469, 0]
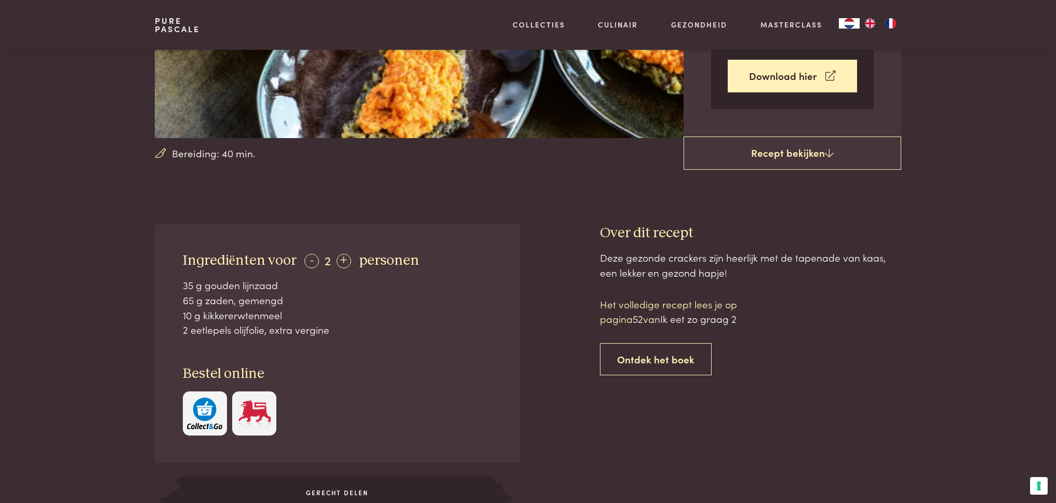
scroll to position [230, 0]
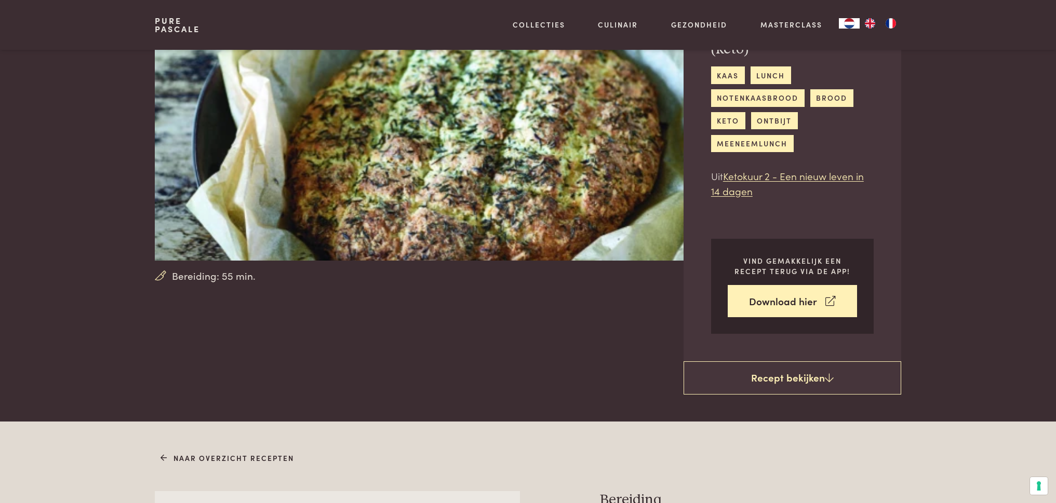
scroll to position [53, 0]
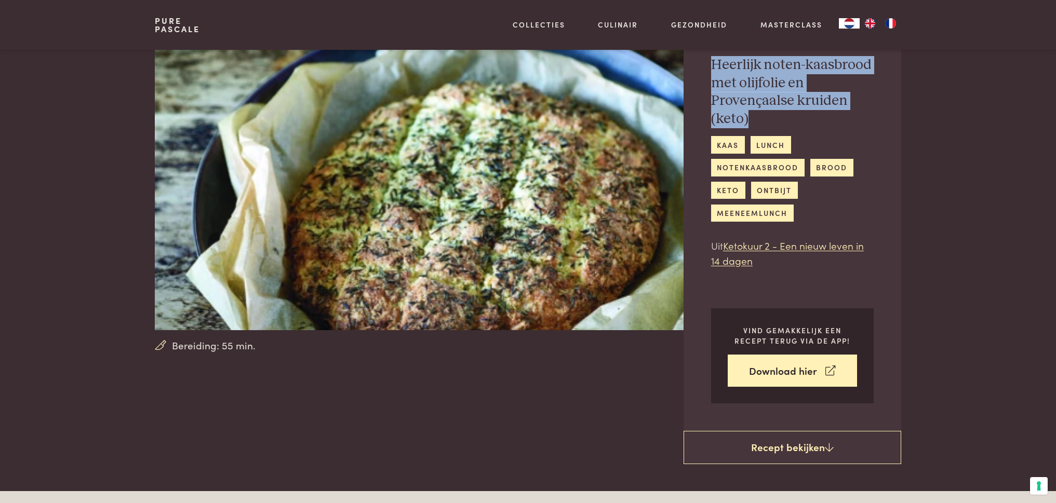
drag, startPoint x: 714, startPoint y: 64, endPoint x: 856, endPoint y: 111, distance: 149.3
click at [856, 111] on h2 "Heerlijk noten-kaasbrood met olijfolie en Provençaalse kruiden (keto)" at bounding box center [792, 92] width 163 height 72
copy h2 "Heerlijk noten-kaasbrood met olijfolie en Provençaalse kruiden (keto)"
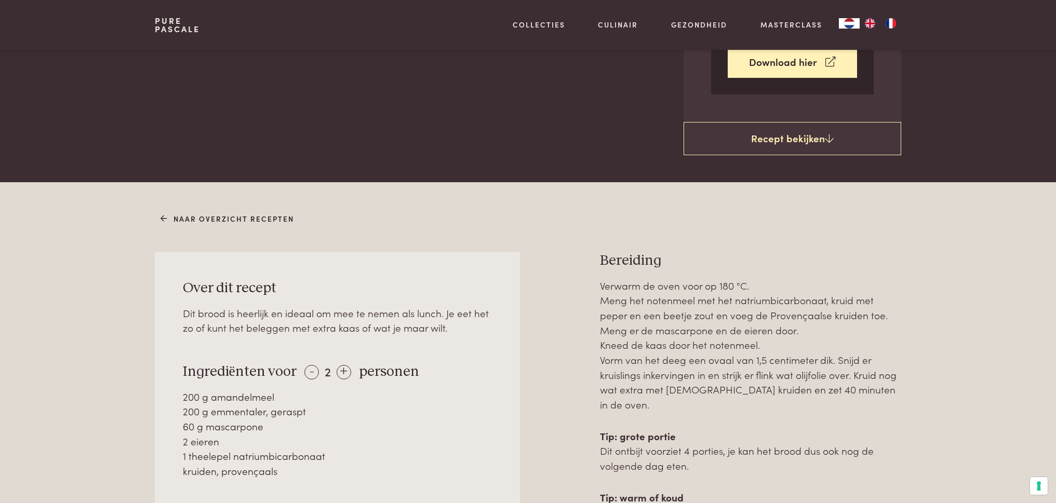
scroll to position [452, 0]
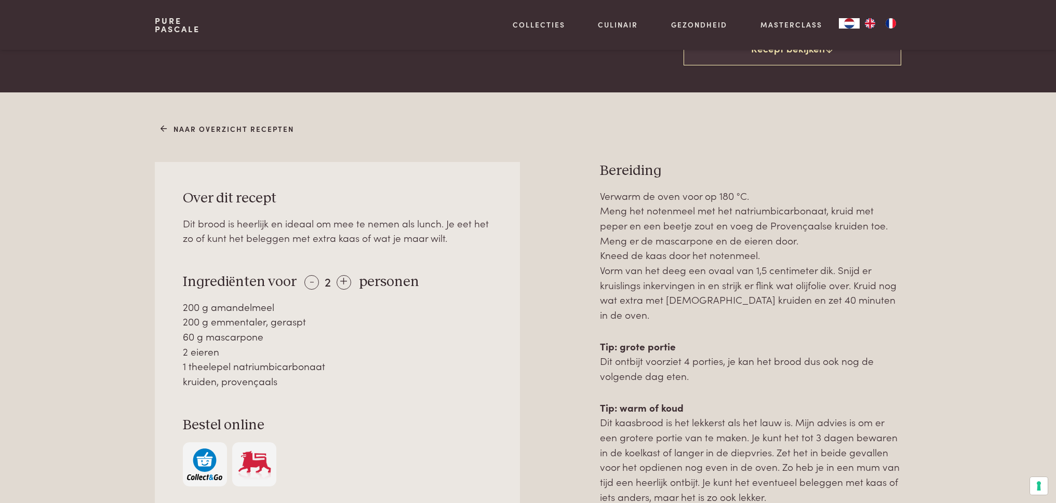
drag, startPoint x: 181, startPoint y: 272, endPoint x: 357, endPoint y: 381, distance: 206.9
click at [357, 381] on div "Over dit recept Dit brood is heerlijk en ideaal om mee te nemen als lunch. Je e…" at bounding box center [337, 338] width 365 height 352
copy div "Ingrediënten voor - 2 + personen 200 g amandelmeel 200 g emmentaler, geraspt 60…"
click at [950, 271] on div "Naar overzicht recepten Over dit recept Dit brood is heerlijk en ideaal om mee …" at bounding box center [528, 446] width 1056 height 709
drag, startPoint x: 737, startPoint y: 193, endPoint x: 820, endPoint y: 314, distance: 146.7
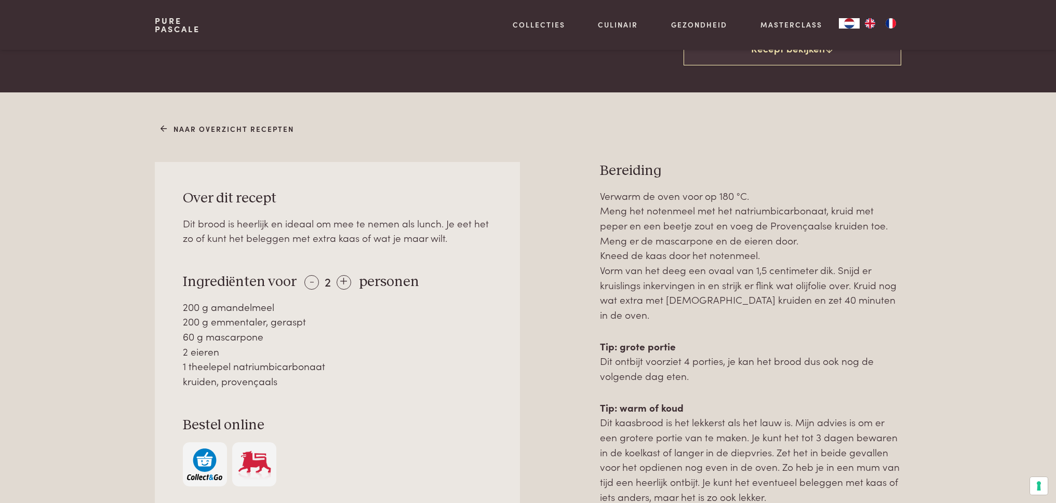
click at [820, 314] on div "Over dit recept Dit brood is heerlijk en ideaal om mee te nemen als lunch. Je e…" at bounding box center [528, 454] width 746 height 584
drag, startPoint x: 820, startPoint y: 314, endPoint x: 640, endPoint y: 183, distance: 222.5
click at [770, 245] on div "Verwarm de oven voor op 180 °C. Meng het notenmeel met het natriumbicarbonaat, …" at bounding box center [750, 468] width 301 height 558
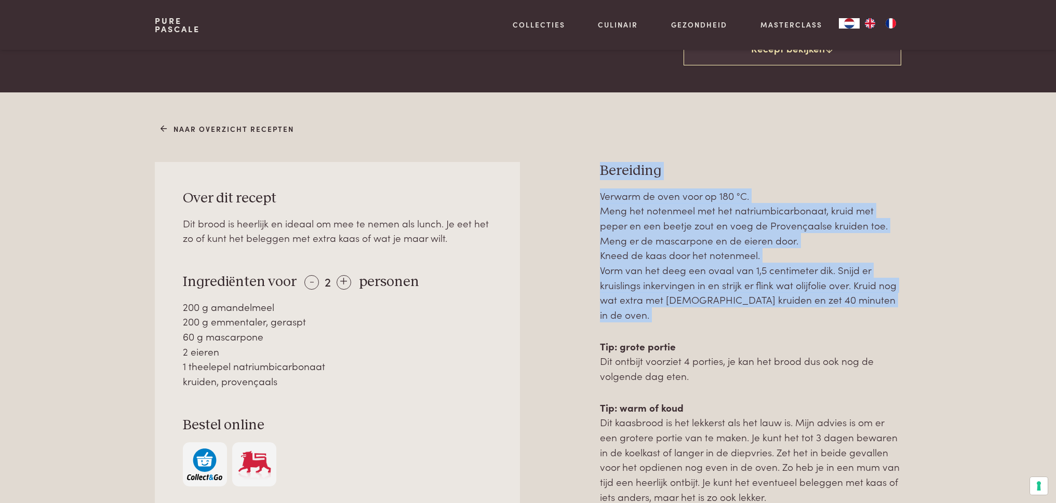
drag, startPoint x: 593, startPoint y: 162, endPoint x: 904, endPoint y: 302, distance: 341.6
click at [904, 302] on div "Naar overzicht recepten Over dit recept Dit brood is heerlijk en ideaal om mee …" at bounding box center [528, 433] width 779 height 627
copy div "Bereiding Verwarm de oven voor op 180 °C. Meng het notenmeel met het natriumbic…"
click at [943, 235] on div "Naar overzicht recepten Over dit recept Dit brood is heerlijk en ideaal om mee …" at bounding box center [528, 446] width 1056 height 709
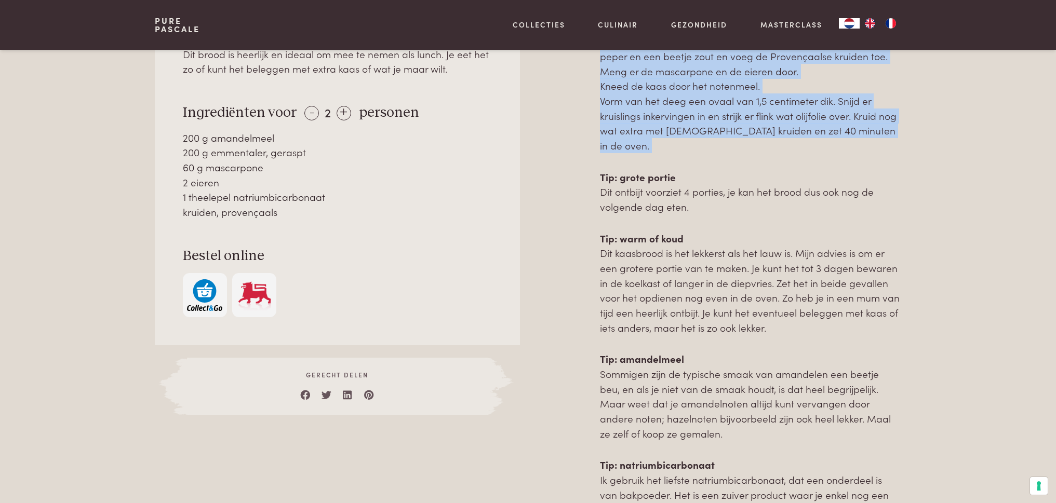
scroll to position [643, 0]
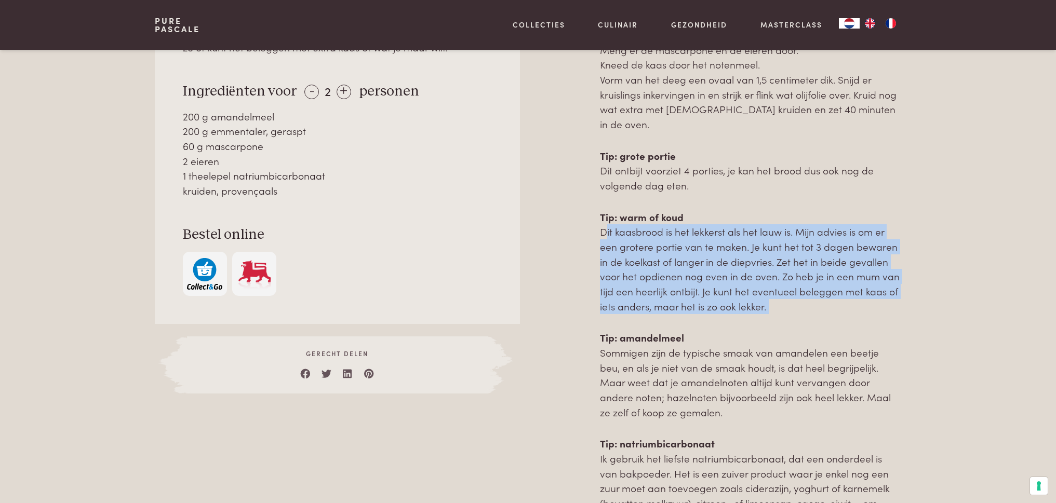
drag, startPoint x: 593, startPoint y: 204, endPoint x: 892, endPoint y: 289, distance: 310.6
click at [892, 289] on div "Over dit recept Dit brood is heerlijk en ideaal om mee te nemen als lunch. Je e…" at bounding box center [528, 263] width 746 height 584
copy div "Dit kaasbrood is het lekkerst als het lauw is. Mijn advies is om er een grotere…"
click at [940, 228] on div "Naar overzicht recepten Over dit recept Dit brood is heerlijk en ideaal om mee …" at bounding box center [528, 256] width 1056 height 709
click at [942, 220] on div "Naar overzicht recepten Over dit recept Dit brood is heerlijk en ideaal om mee …" at bounding box center [528, 256] width 1056 height 709
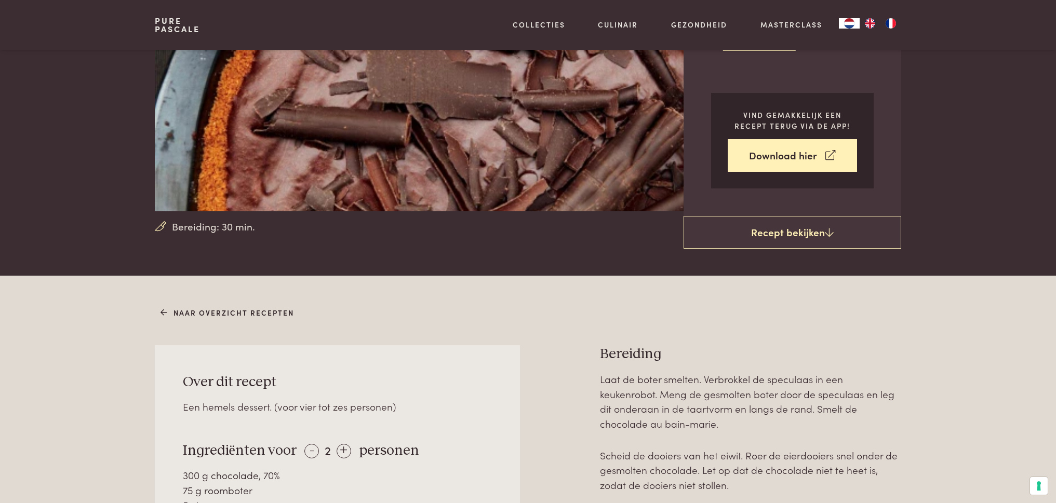
scroll to position [43, 0]
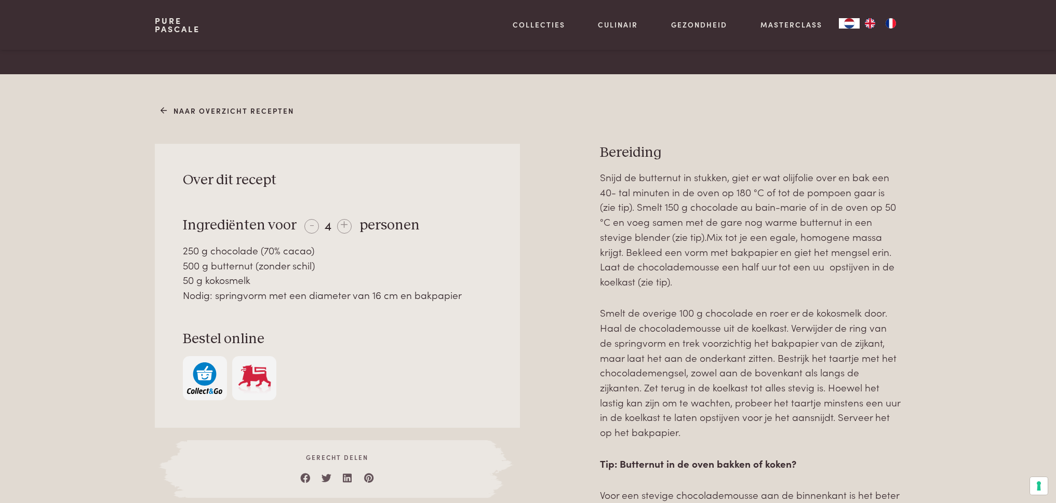
scroll to position [4, 0]
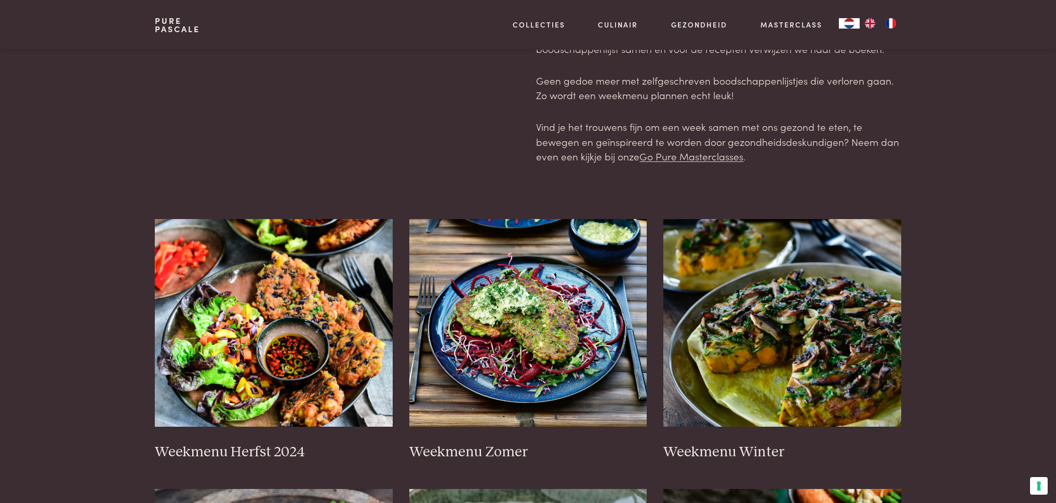
scroll to position [78, 0]
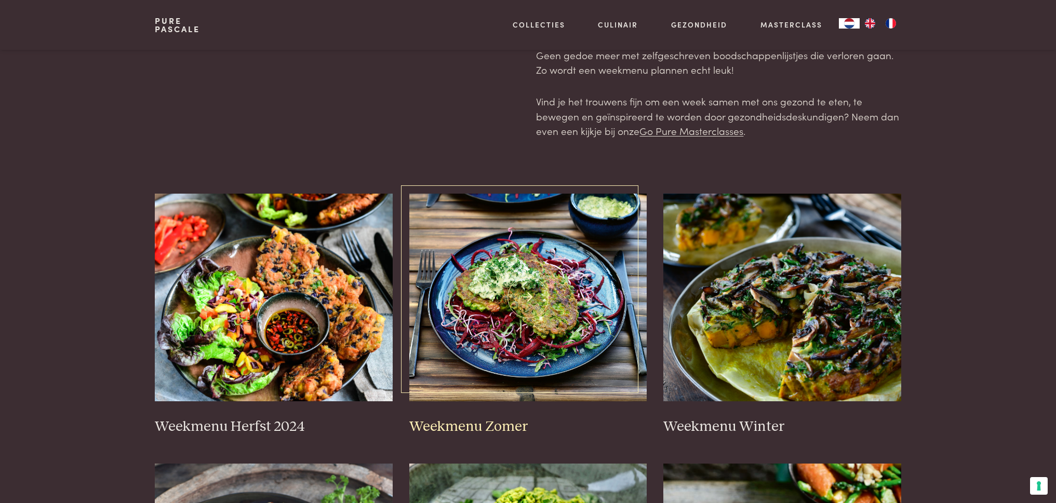
click at [492, 334] on img at bounding box center [528, 298] width 238 height 208
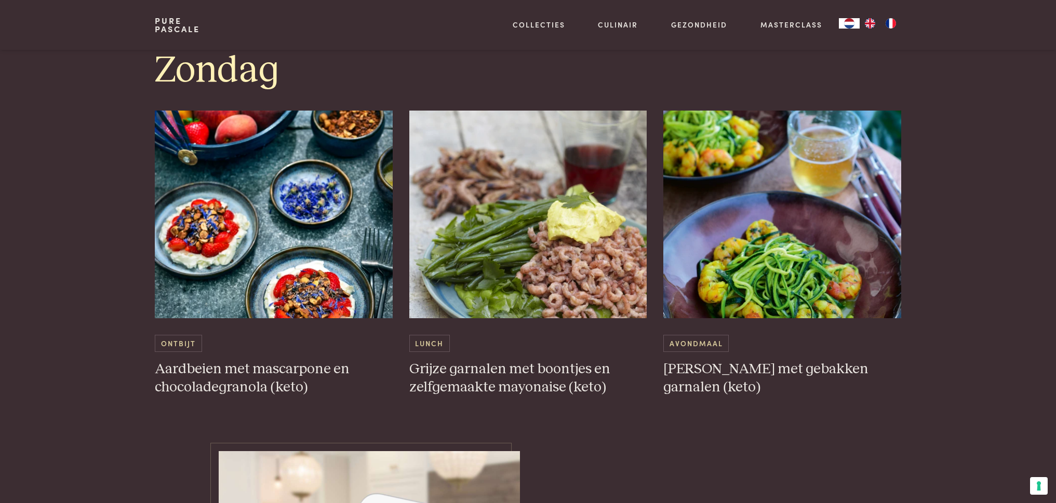
scroll to position [3150, 0]
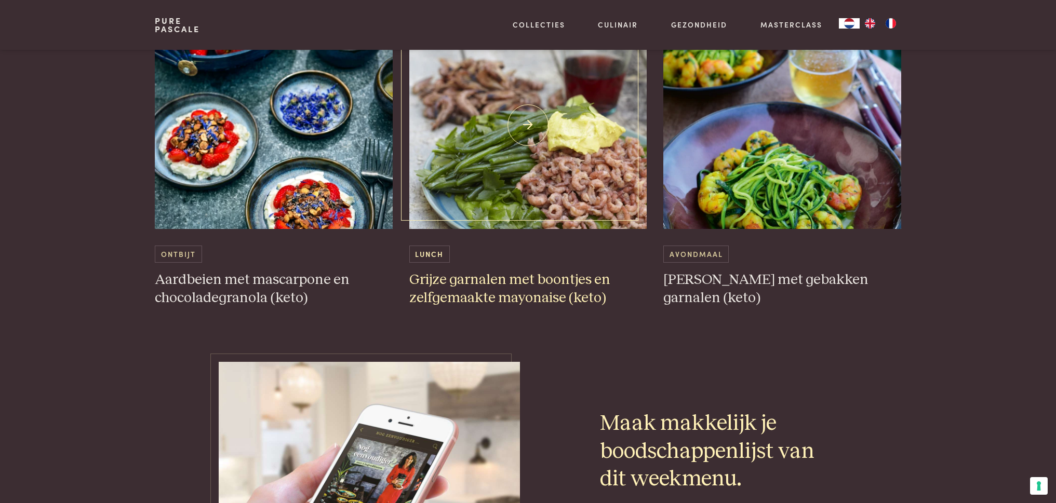
click at [536, 158] on img at bounding box center [528, 125] width 238 height 208
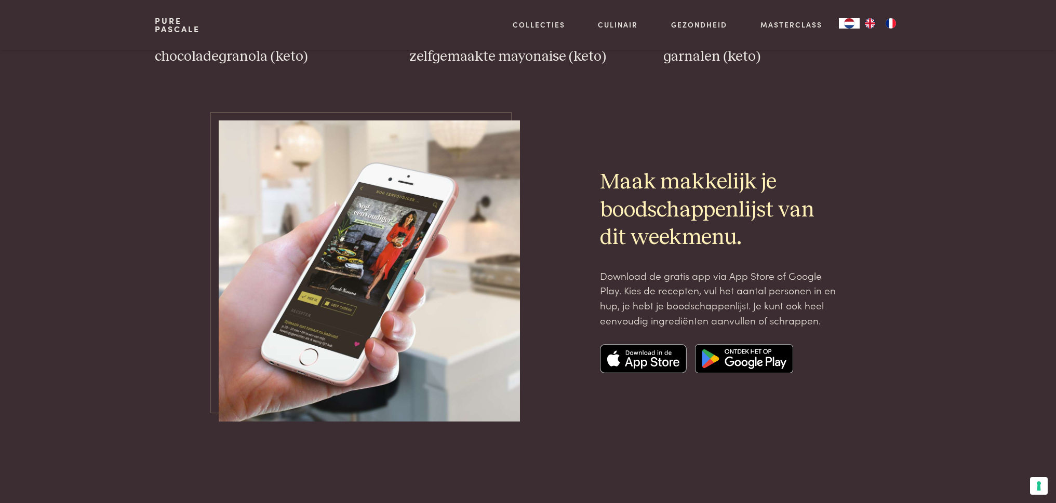
scroll to position [2871, 0]
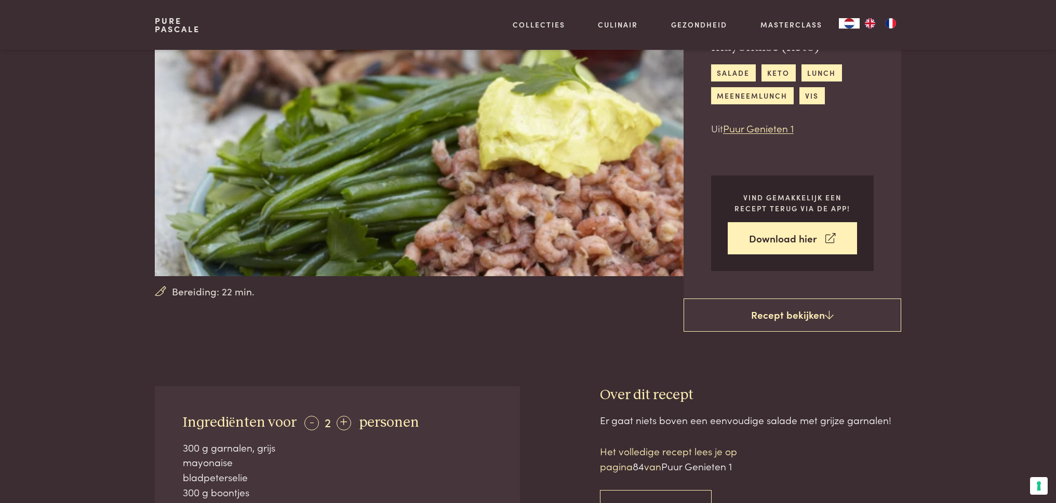
scroll to position [188, 0]
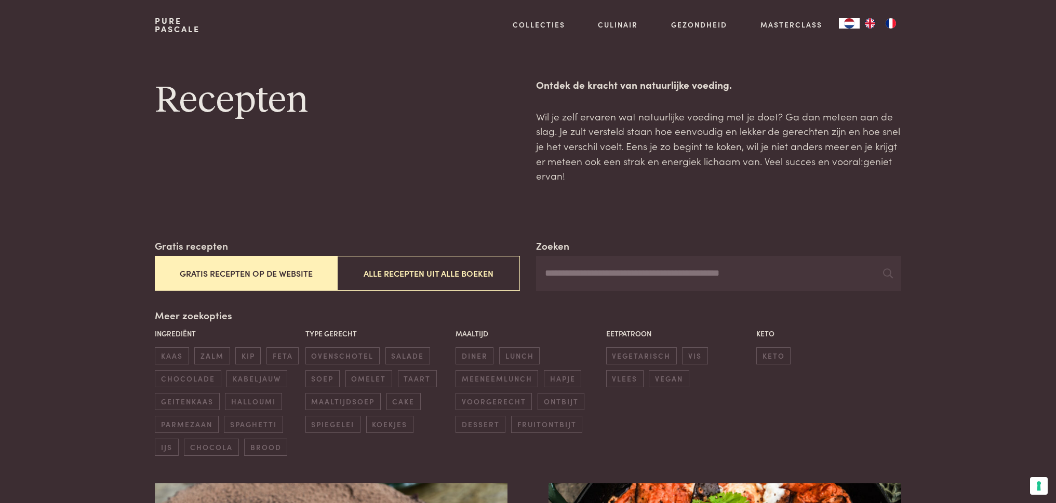
click at [261, 268] on button "Gratis recepten op de website" at bounding box center [246, 273] width 182 height 35
